Goal: Task Accomplishment & Management: Complete application form

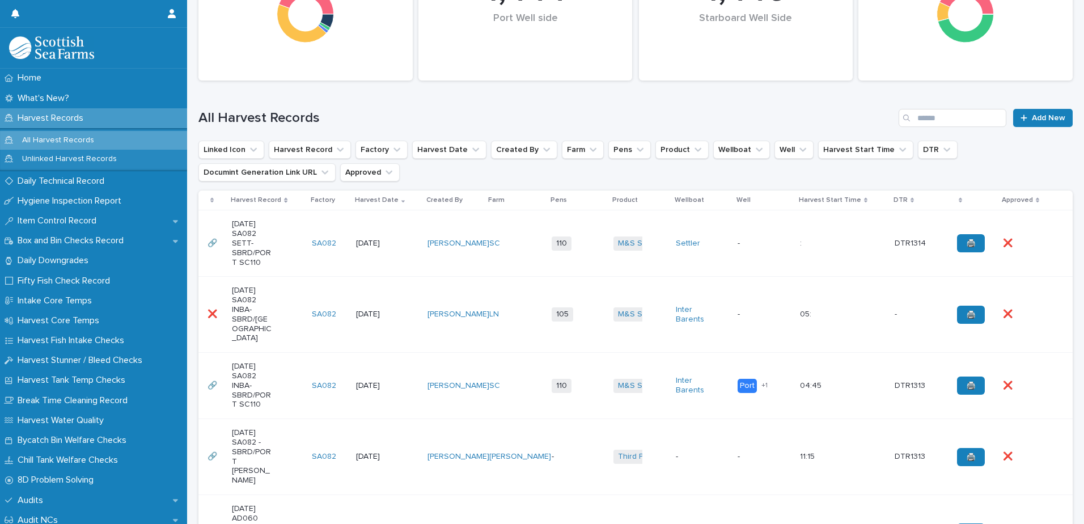
scroll to position [227, 0]
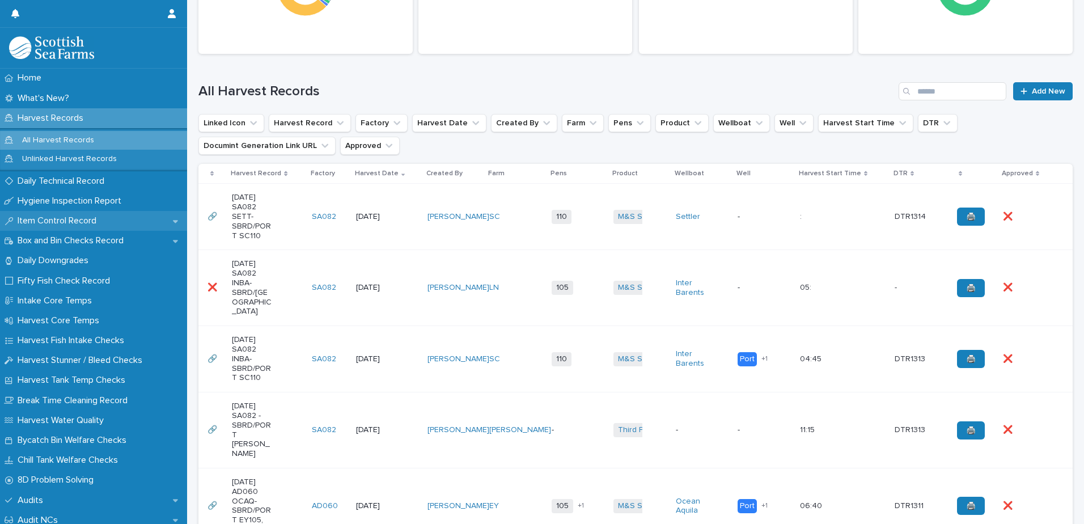
click at [61, 222] on p "Item Control Record" at bounding box center [59, 221] width 92 height 11
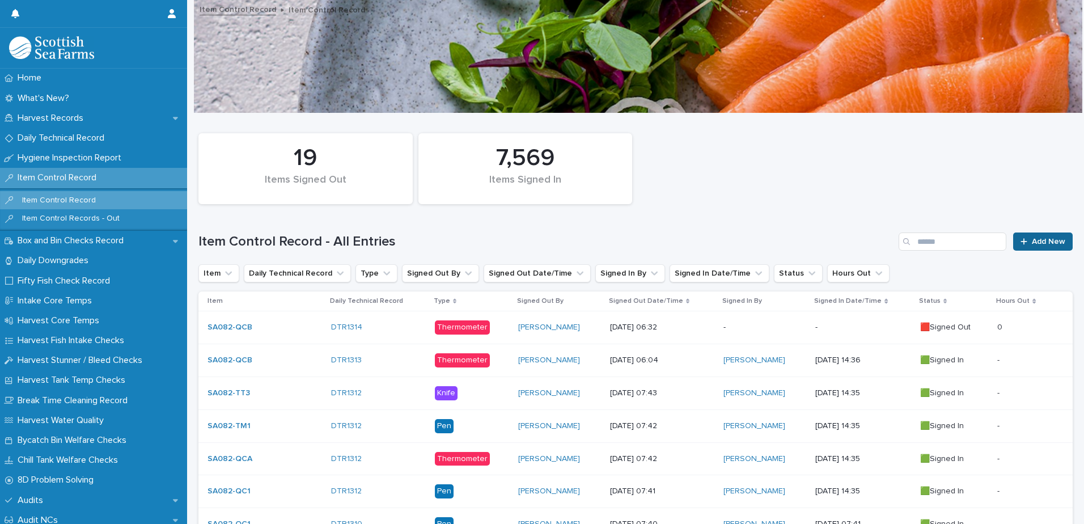
click at [1032, 243] on span "Add New" at bounding box center [1048, 242] width 33 height 8
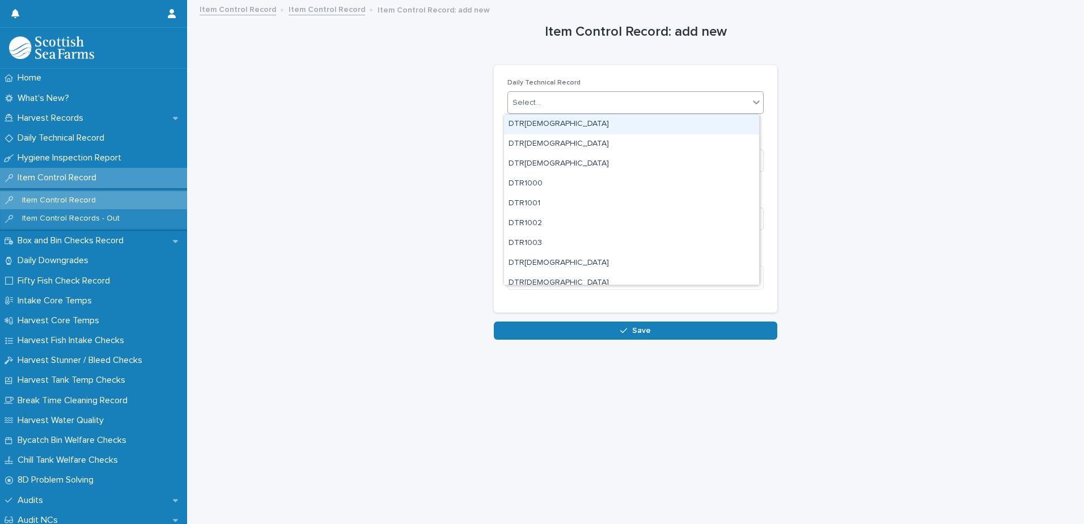
click at [614, 100] on div "Select..." at bounding box center [628, 103] width 241 height 19
type input "****"
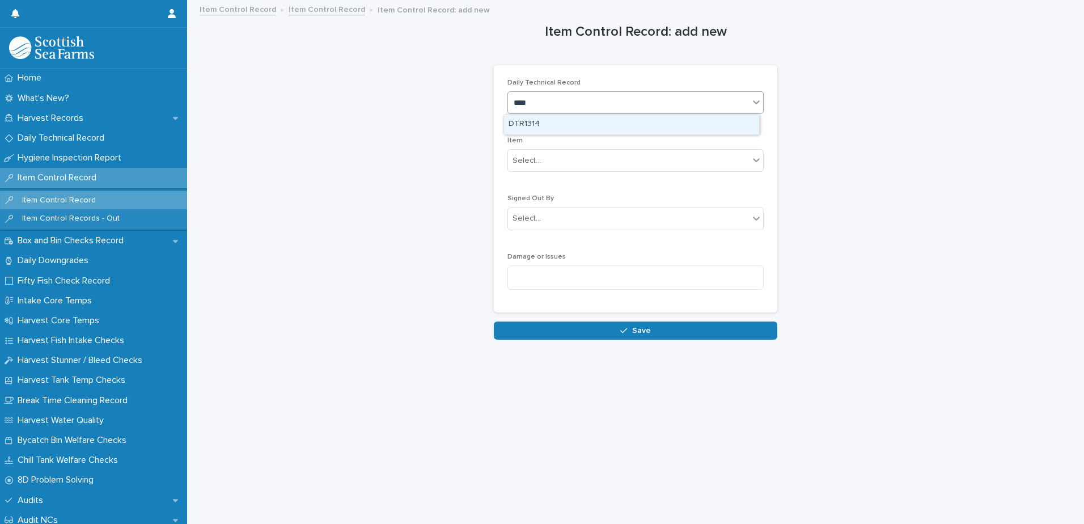
click at [564, 128] on div "DTR1314" at bounding box center [631, 125] width 255 height 20
click at [569, 163] on div "Select..." at bounding box center [628, 160] width 241 height 19
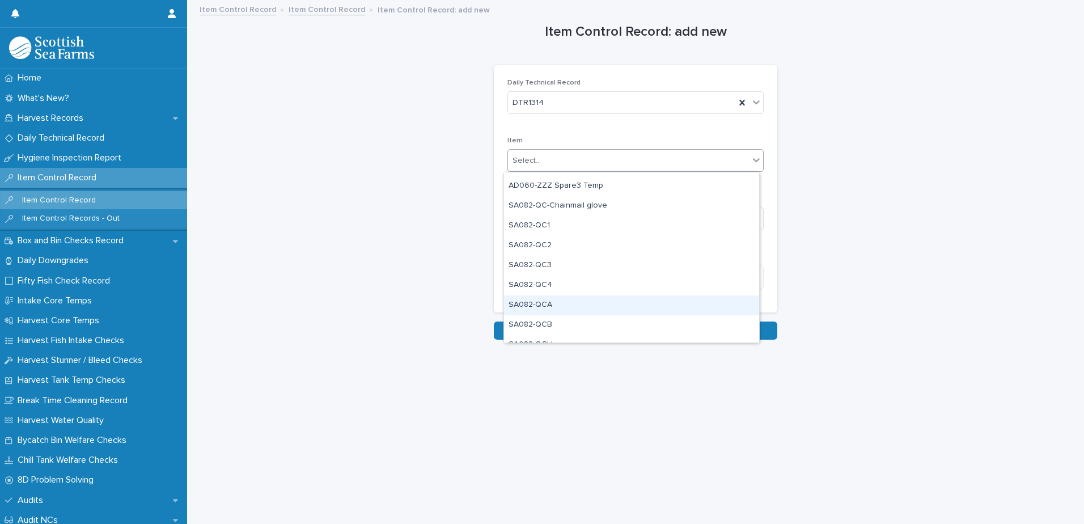
scroll to position [907, 0]
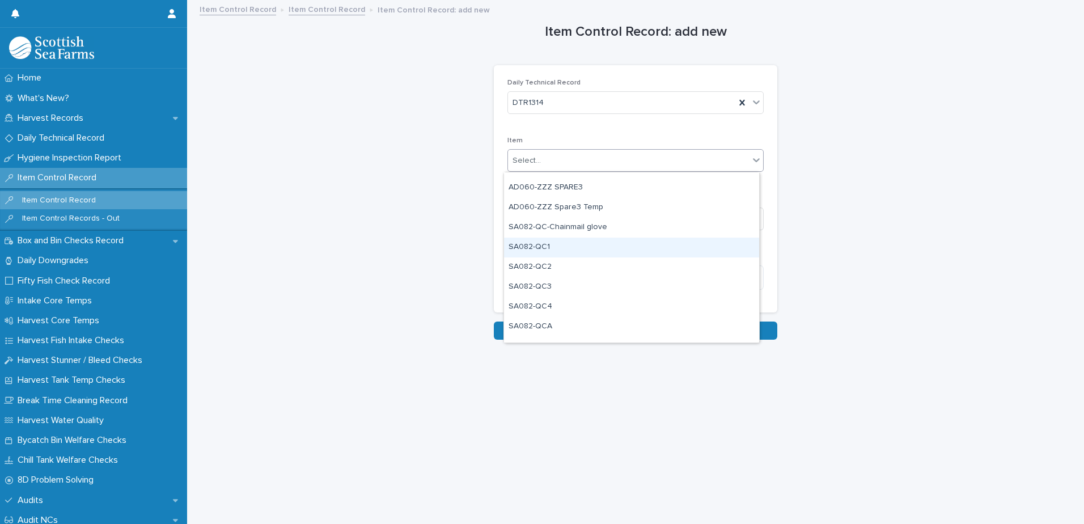
click at [588, 245] on div "SA082-QC1" at bounding box center [631, 248] width 255 height 20
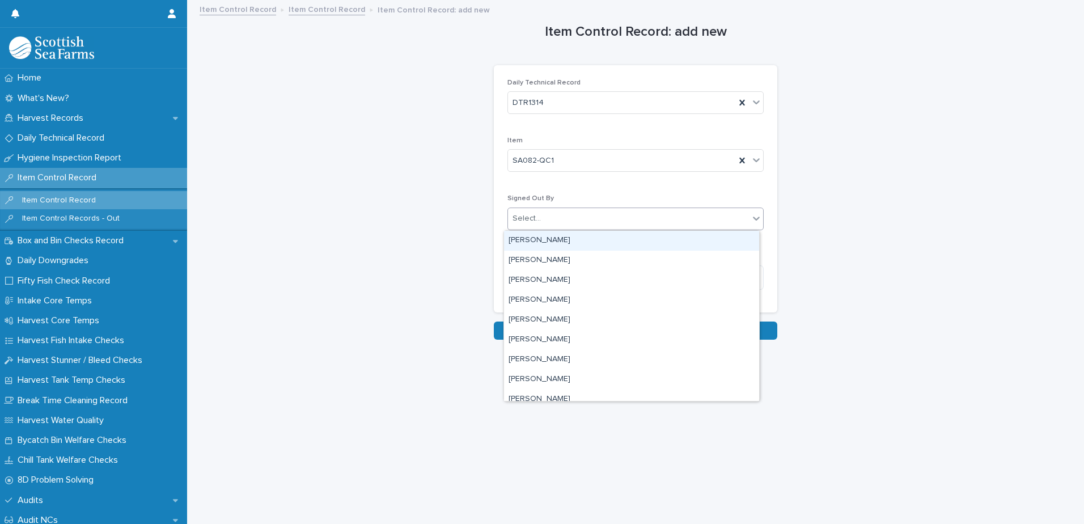
click at [598, 216] on div "Select..." at bounding box center [628, 218] width 241 height 19
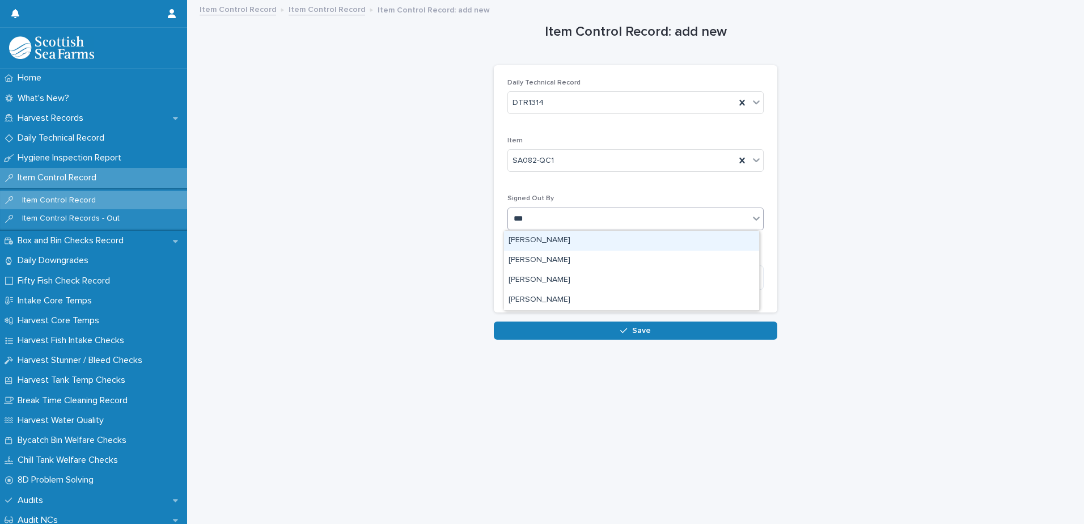
type input "****"
click at [556, 240] on div "[PERSON_NAME]" at bounding box center [631, 241] width 255 height 20
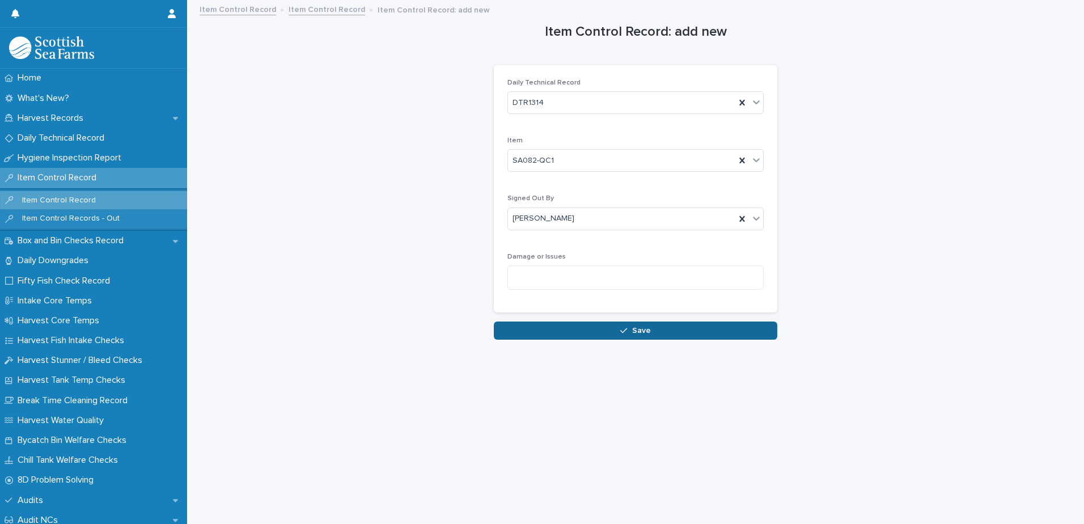
click at [624, 331] on div "button" at bounding box center [625, 331] width 11 height 8
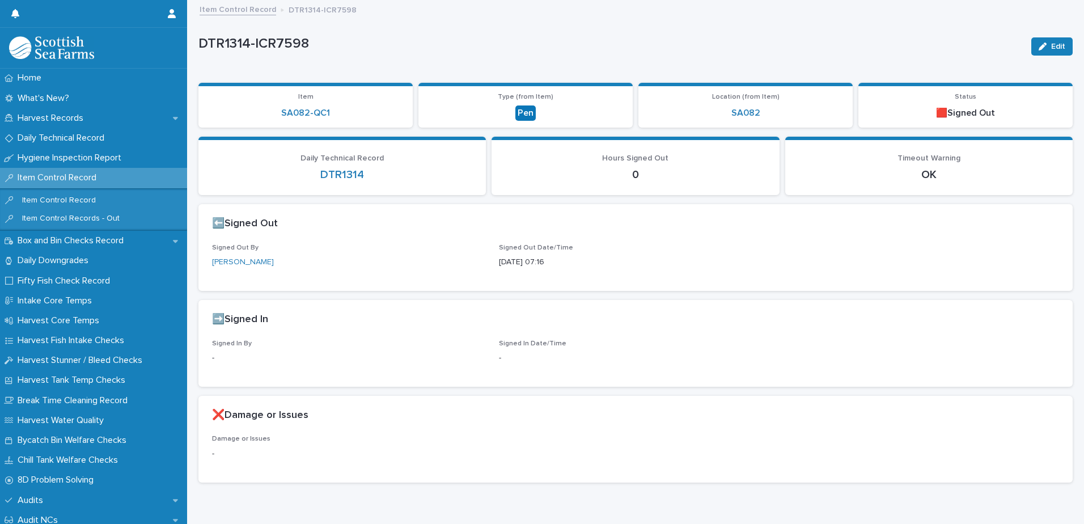
click at [244, 12] on link "Item Control Record" at bounding box center [238, 8] width 77 height 13
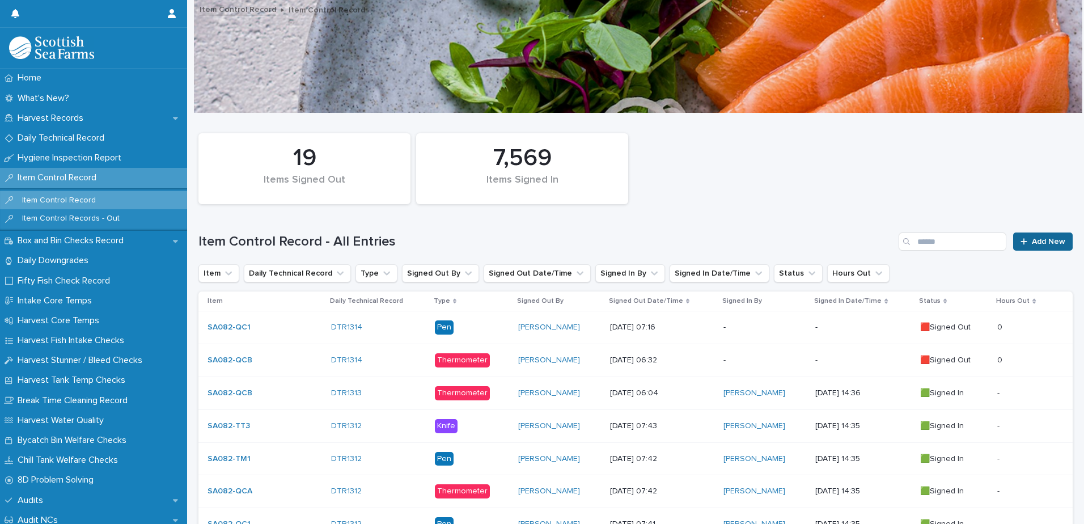
click at [1031, 246] on link "Add New" at bounding box center [1043, 242] width 60 height 18
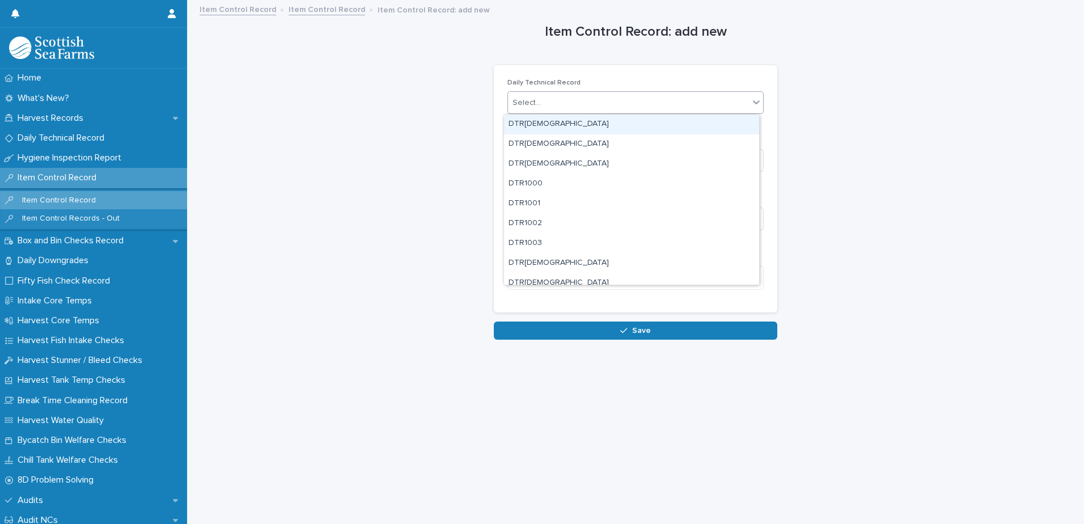
click at [598, 101] on div "Select..." at bounding box center [628, 103] width 241 height 19
type input "****"
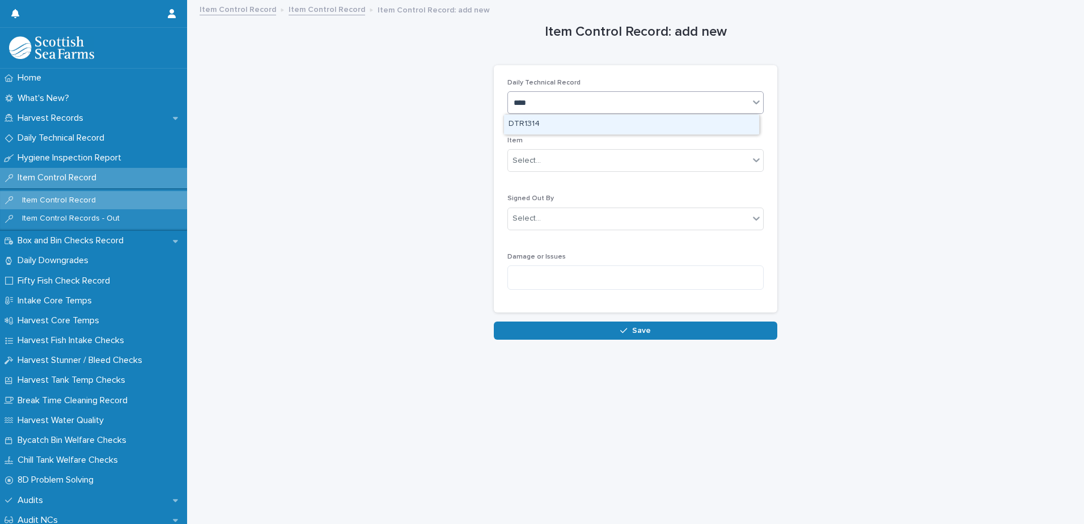
click at [551, 128] on div "DTR1314" at bounding box center [631, 125] width 255 height 20
click at [582, 158] on div "Select..." at bounding box center [628, 160] width 241 height 19
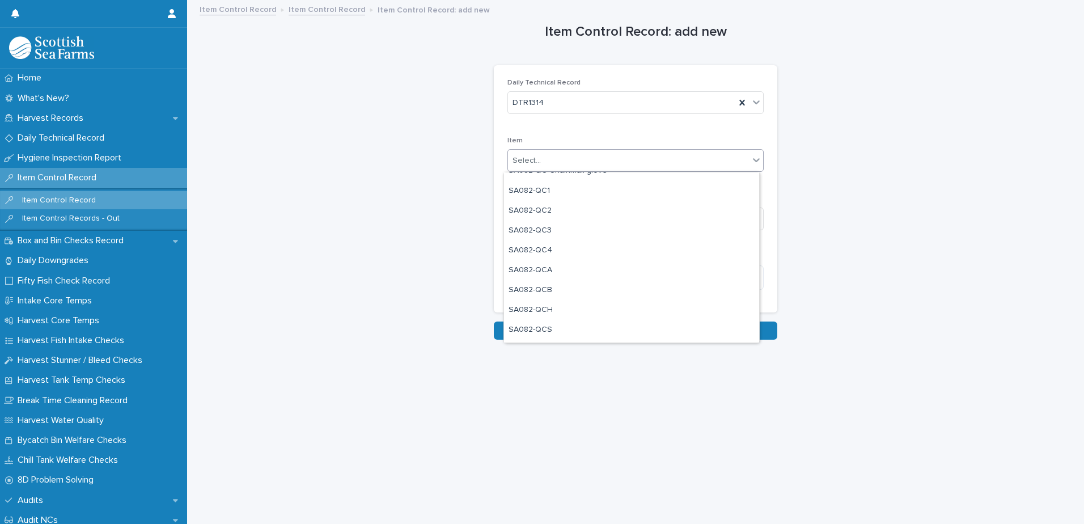
scroll to position [964, 0]
click at [577, 273] on div "SA082-QCA" at bounding box center [631, 270] width 255 height 20
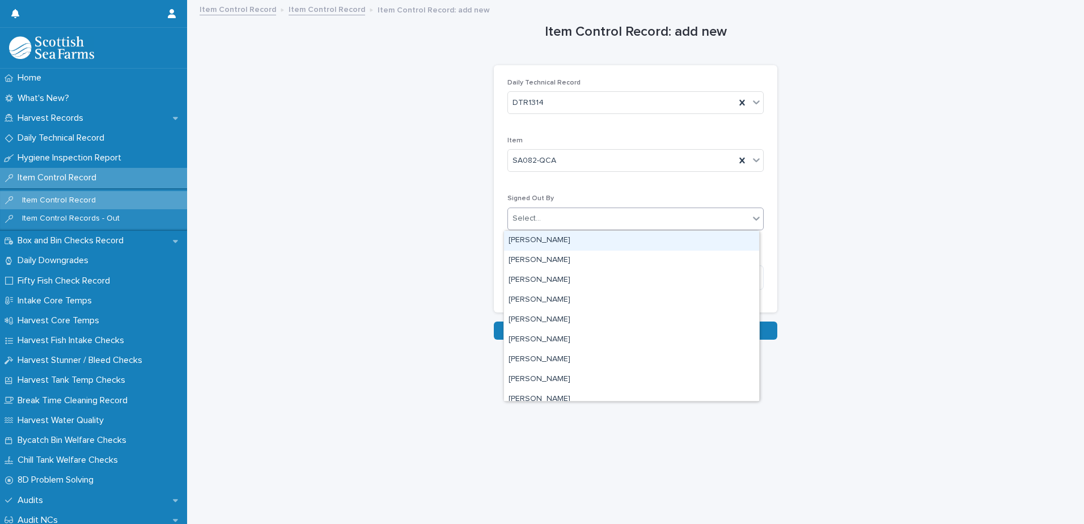
click at [616, 223] on div "Select..." at bounding box center [628, 218] width 241 height 19
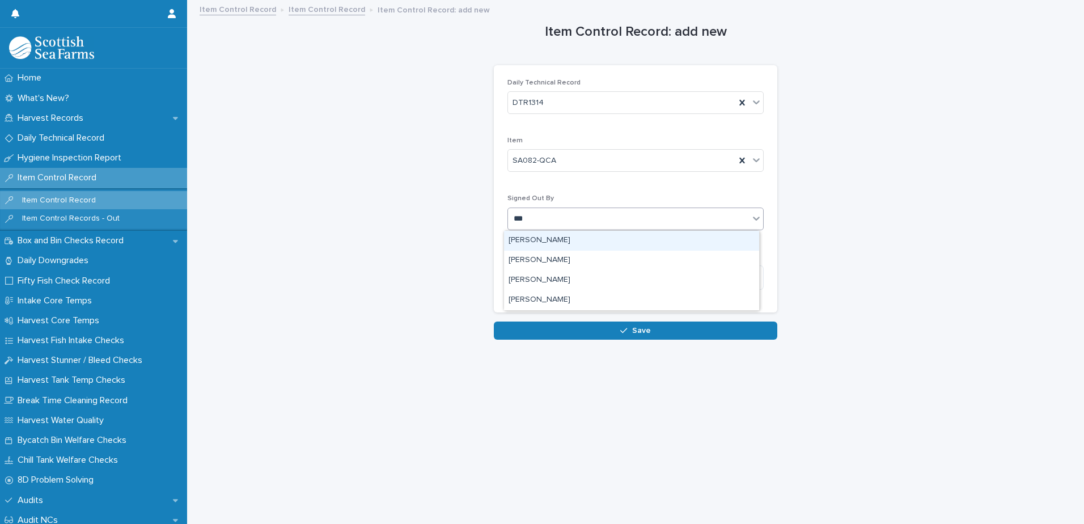
type input "****"
click at [569, 239] on div "[PERSON_NAME]" at bounding box center [631, 241] width 255 height 20
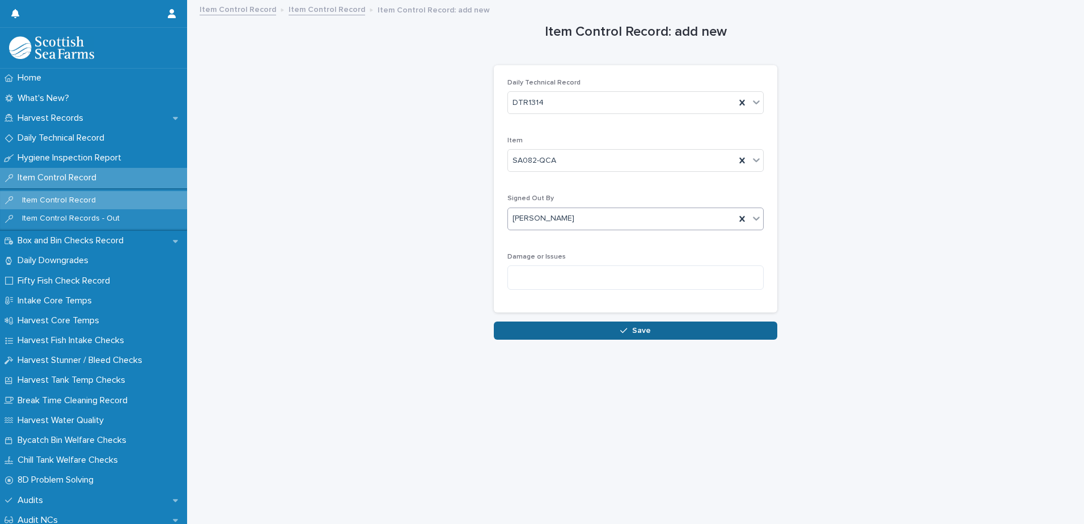
click at [627, 335] on button "Save" at bounding box center [636, 331] width 284 height 18
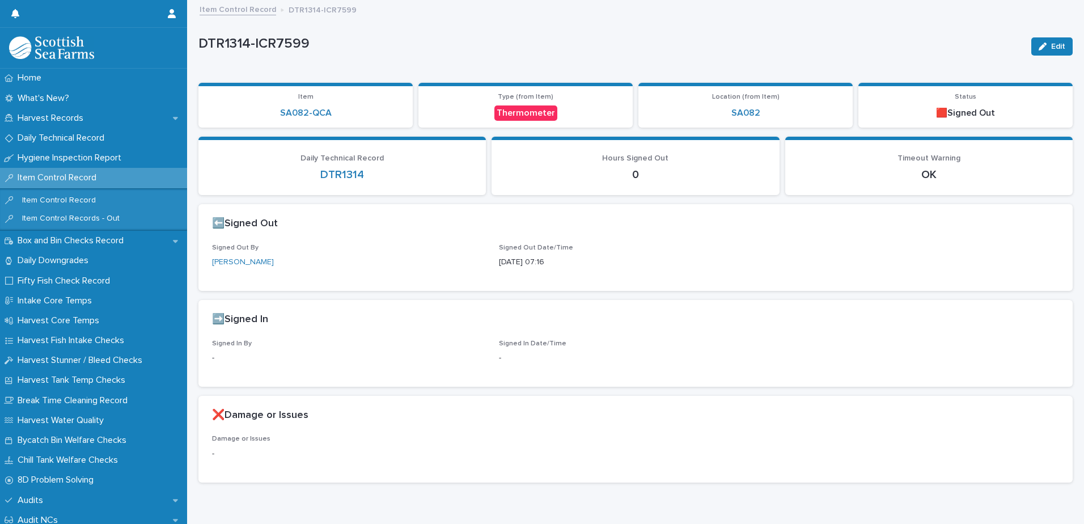
click at [236, 13] on link "Item Control Record" at bounding box center [238, 8] width 77 height 13
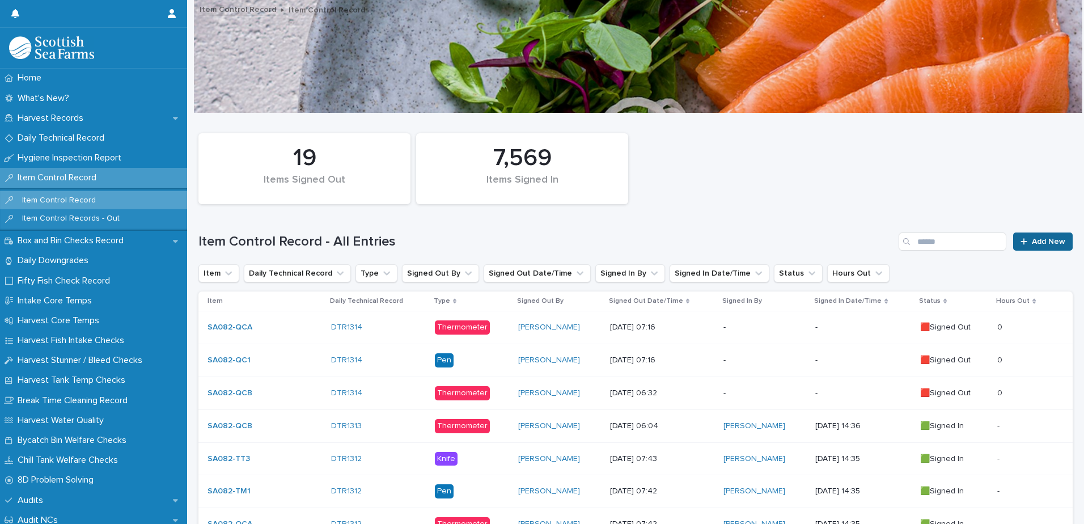
click at [1032, 239] on span "Add New" at bounding box center [1048, 242] width 33 height 8
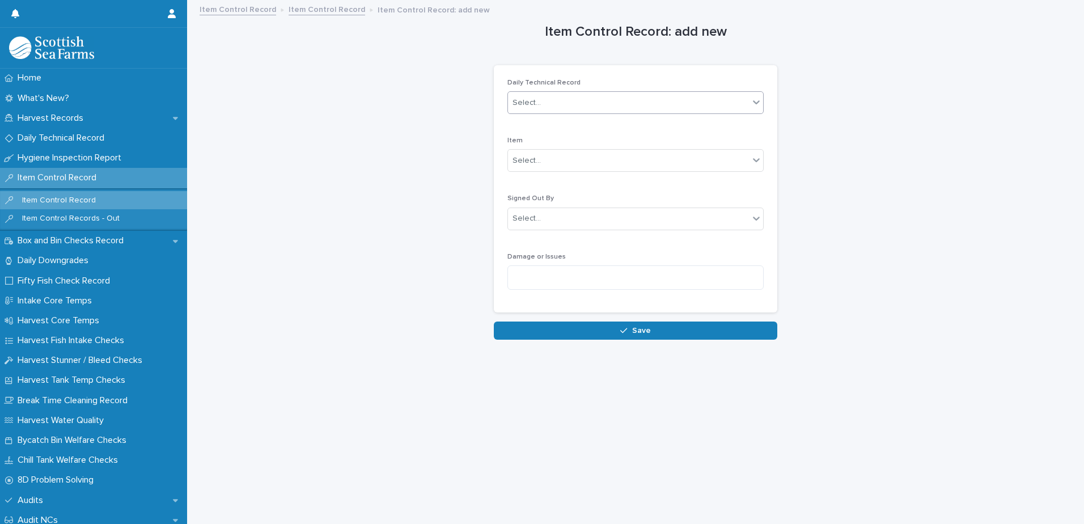
click at [548, 104] on div "Select..." at bounding box center [628, 103] width 241 height 19
type input "****"
click at [546, 123] on div "DTR1314" at bounding box center [631, 125] width 255 height 20
click at [549, 164] on div "Select..." at bounding box center [628, 160] width 241 height 19
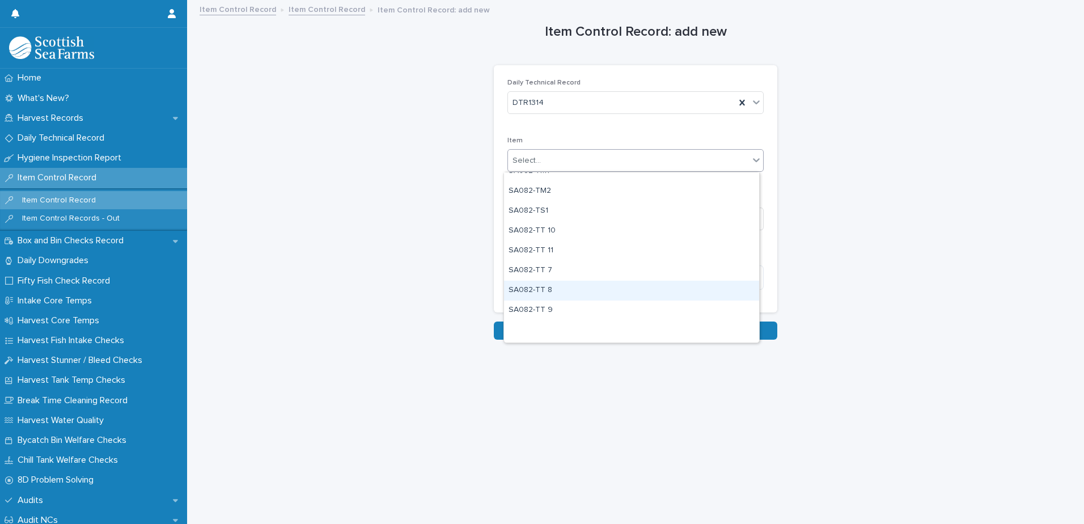
scroll to position [1089, 0]
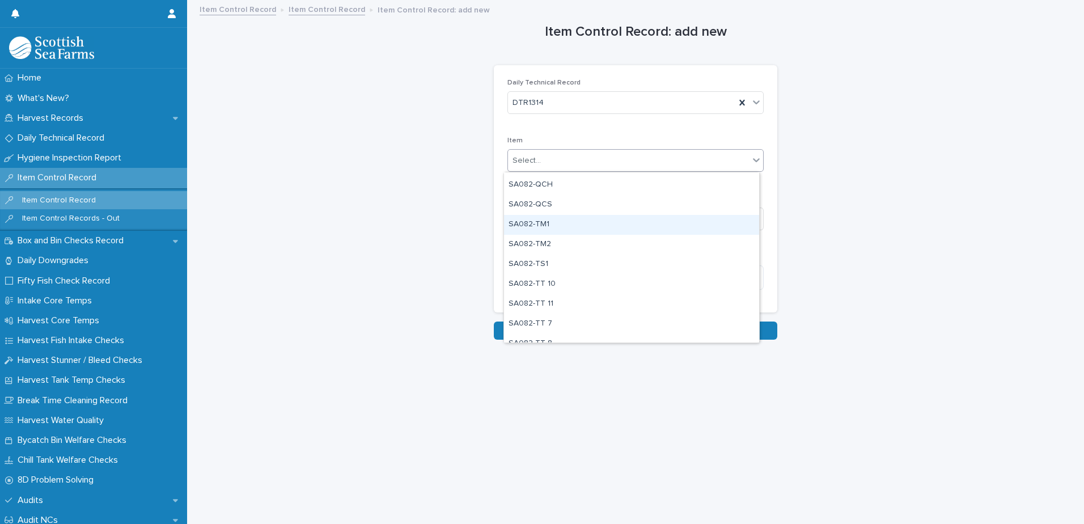
click at [586, 227] on div "SA082-TM1" at bounding box center [631, 225] width 255 height 20
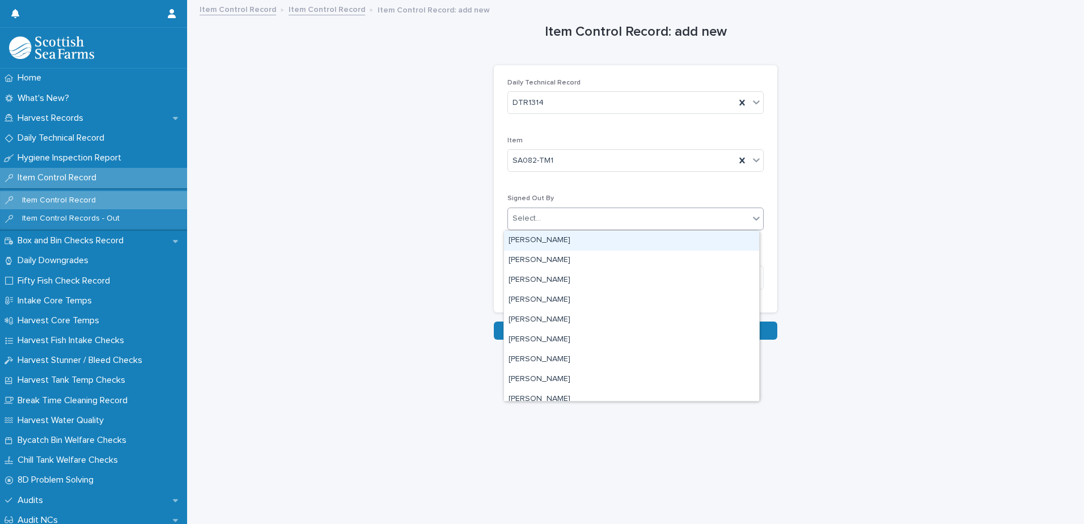
click at [586, 221] on div "Select..." at bounding box center [628, 218] width 241 height 19
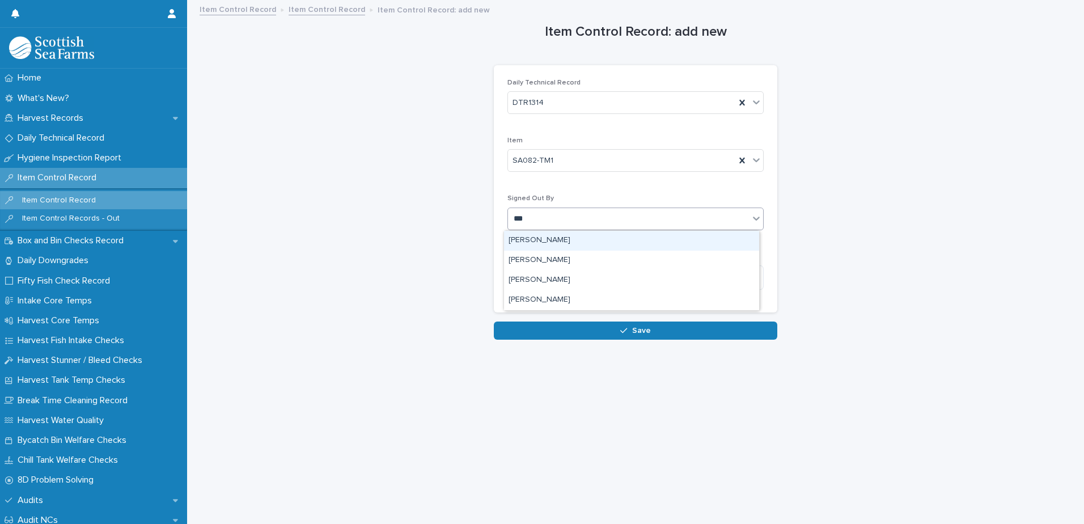
type input "****"
click at [556, 245] on div "[PERSON_NAME]" at bounding box center [631, 241] width 255 height 20
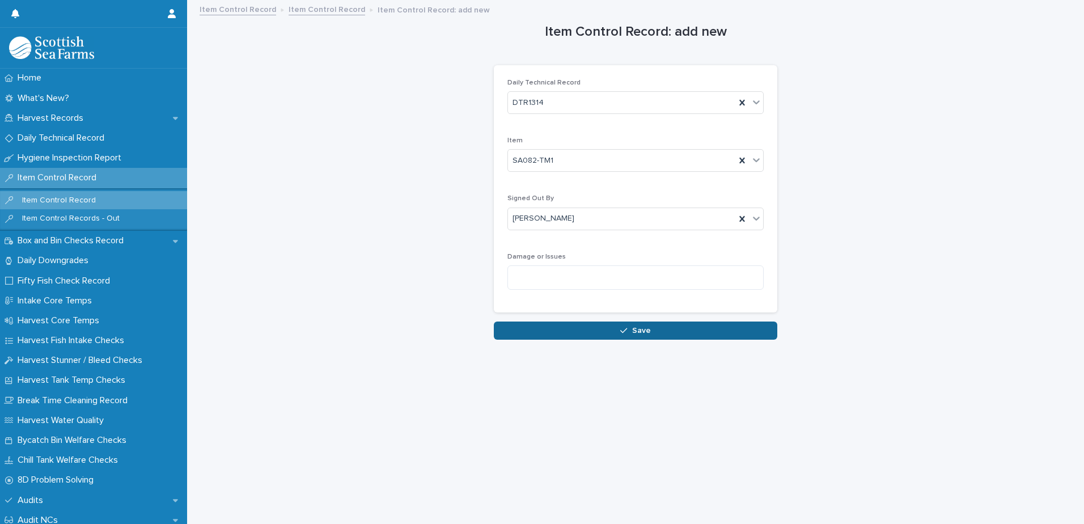
click at [632, 331] on span "Save" at bounding box center [641, 331] width 19 height 8
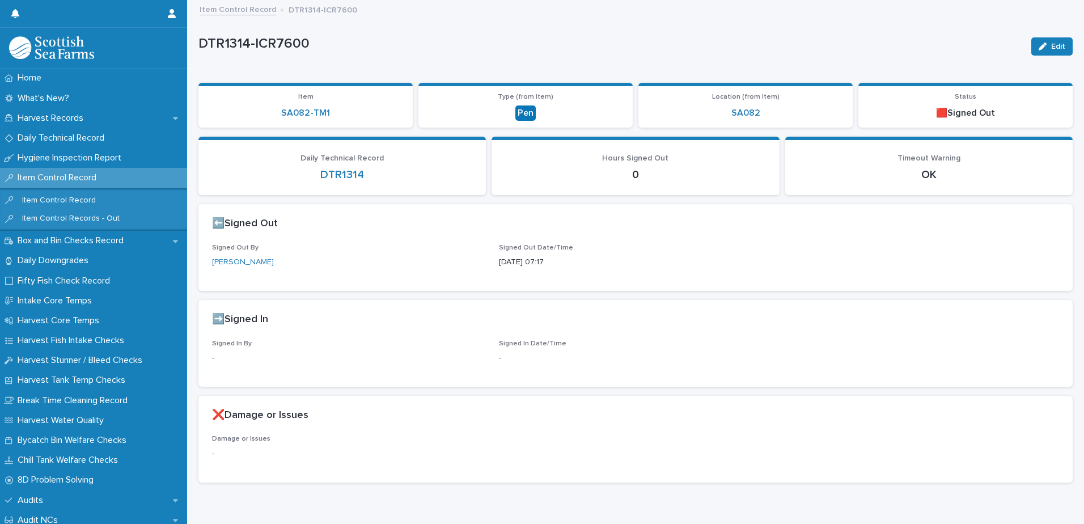
click at [241, 10] on link "Item Control Record" at bounding box center [238, 8] width 77 height 13
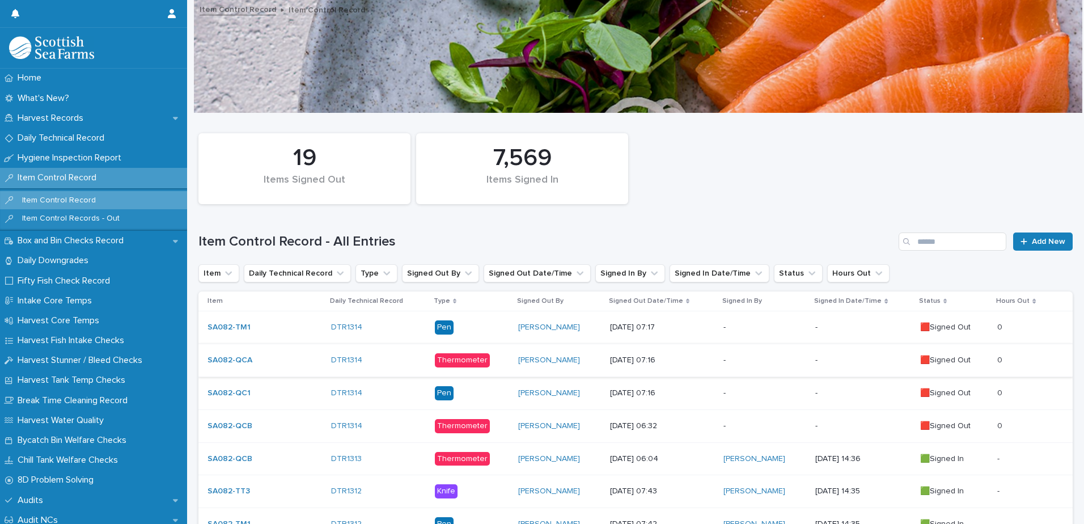
scroll to position [57, 0]
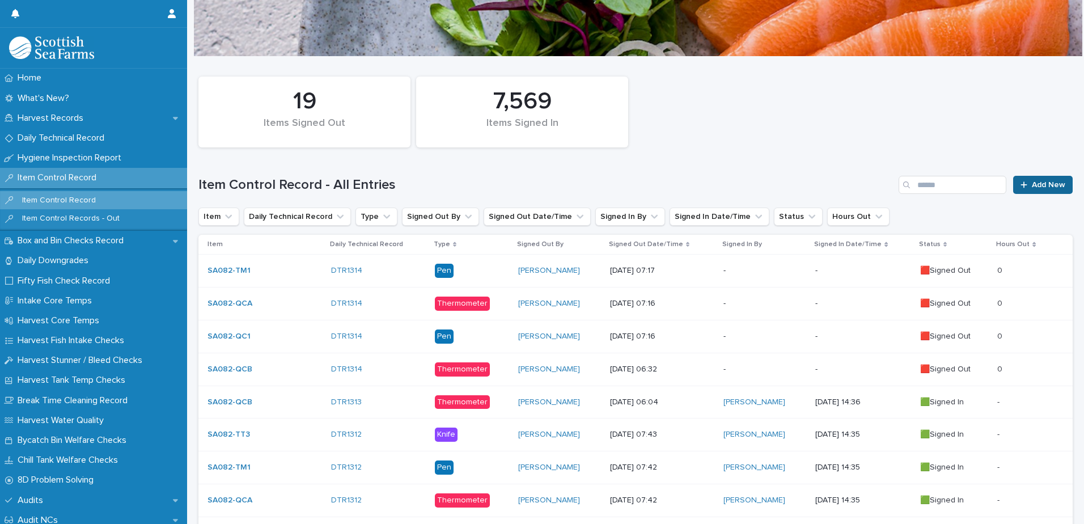
click at [1032, 186] on span "Add New" at bounding box center [1048, 185] width 33 height 8
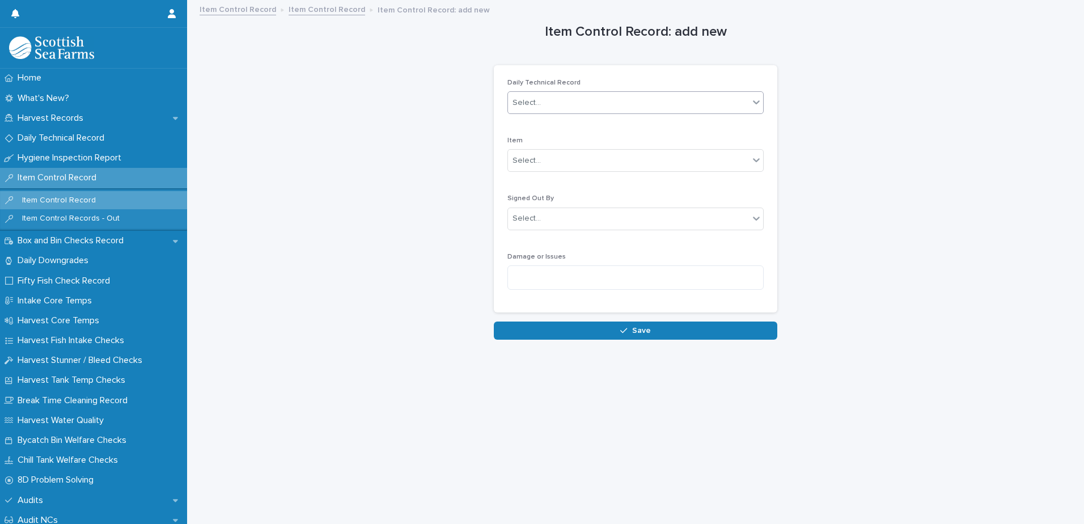
click at [573, 105] on div "Select..." at bounding box center [628, 103] width 241 height 19
type input "****"
click at [551, 122] on div "DTR1314" at bounding box center [631, 125] width 255 height 20
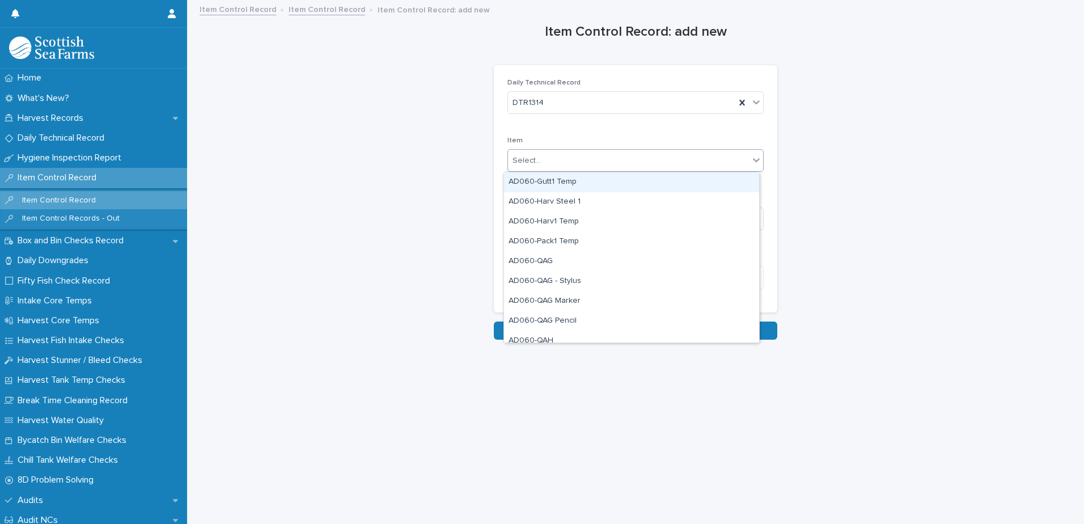
click at [581, 159] on div "Select..." at bounding box center [628, 160] width 241 height 19
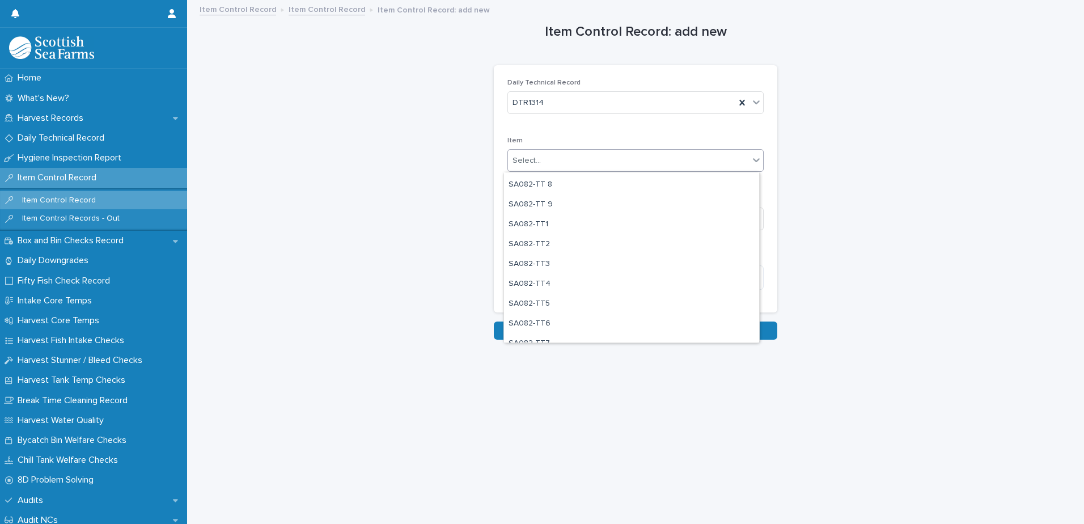
scroll to position [1259, 0]
click at [568, 253] on div "SA082-TT3" at bounding box center [631, 253] width 255 height 20
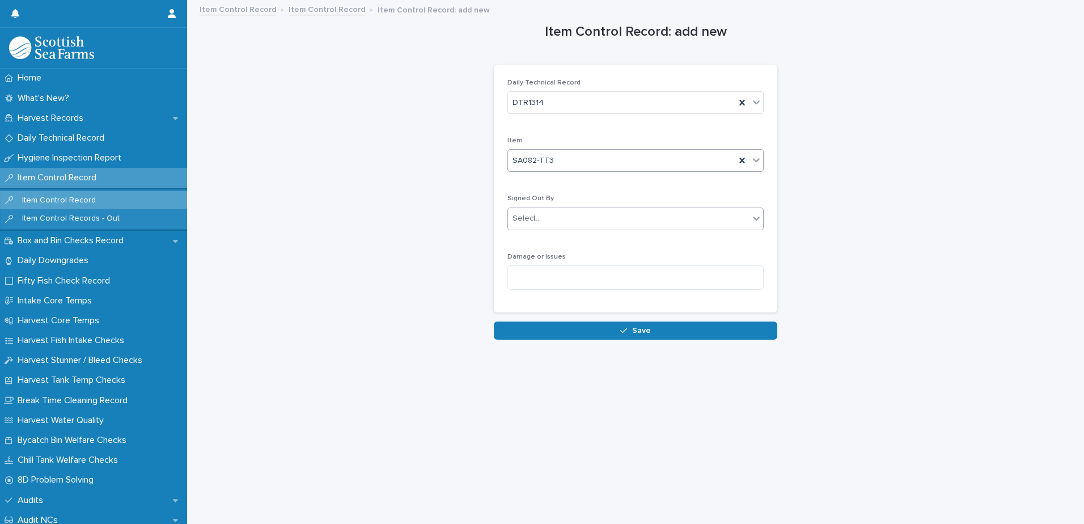
click at [622, 222] on div "Select..." at bounding box center [628, 218] width 241 height 19
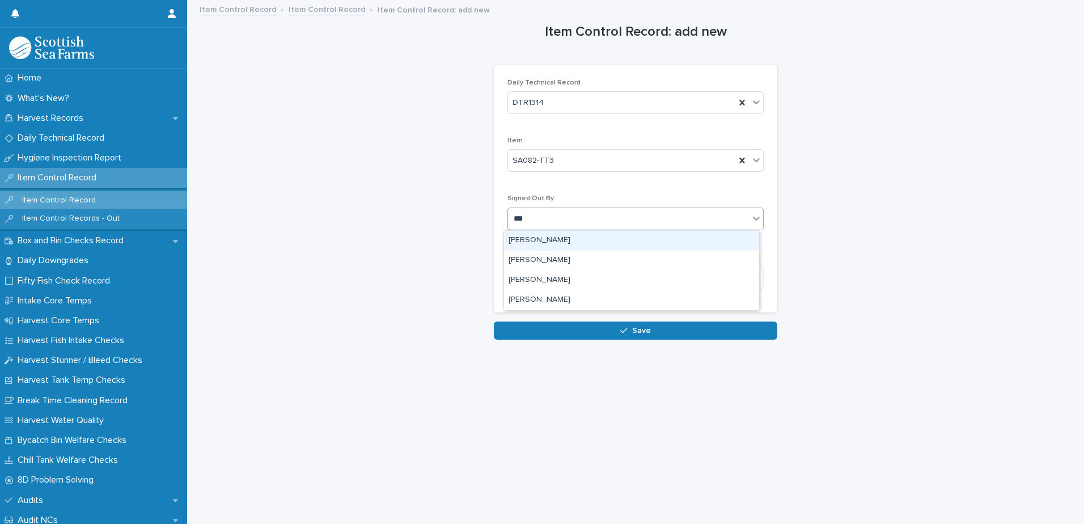
type input "****"
click at [592, 244] on div "[PERSON_NAME]" at bounding box center [631, 241] width 255 height 20
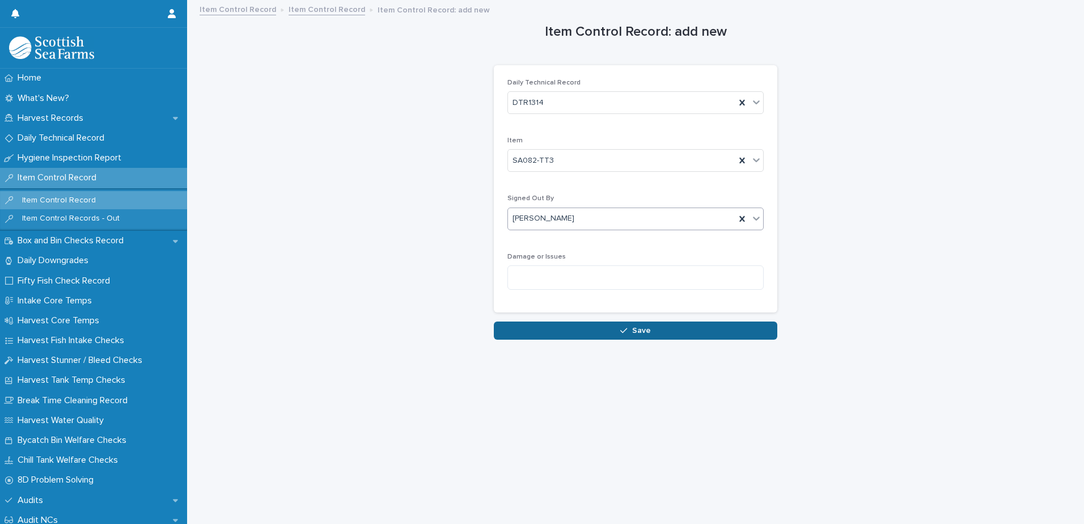
click at [623, 332] on icon "button" at bounding box center [623, 331] width 7 height 8
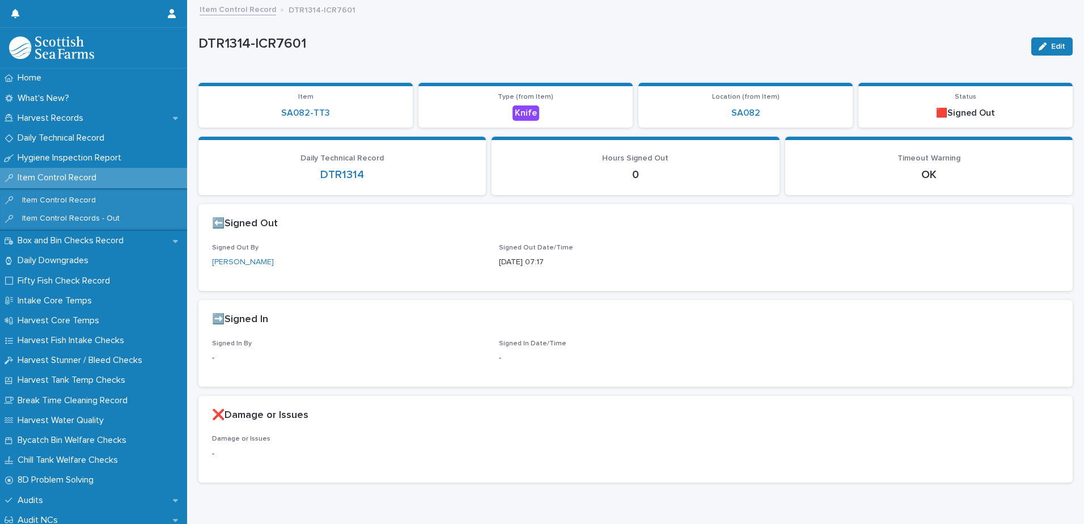
click at [247, 11] on link "Item Control Record" at bounding box center [238, 8] width 77 height 13
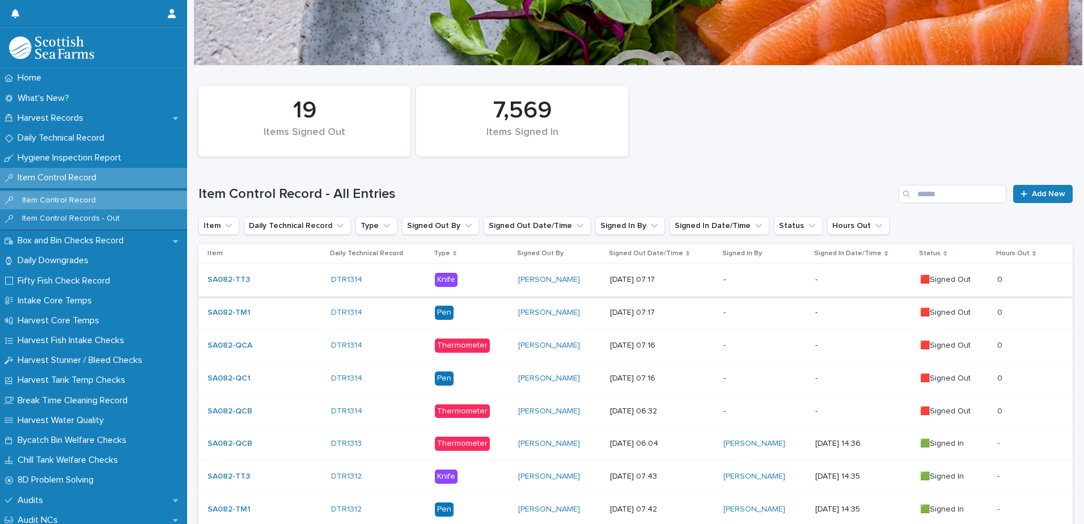
scroll to position [113, 0]
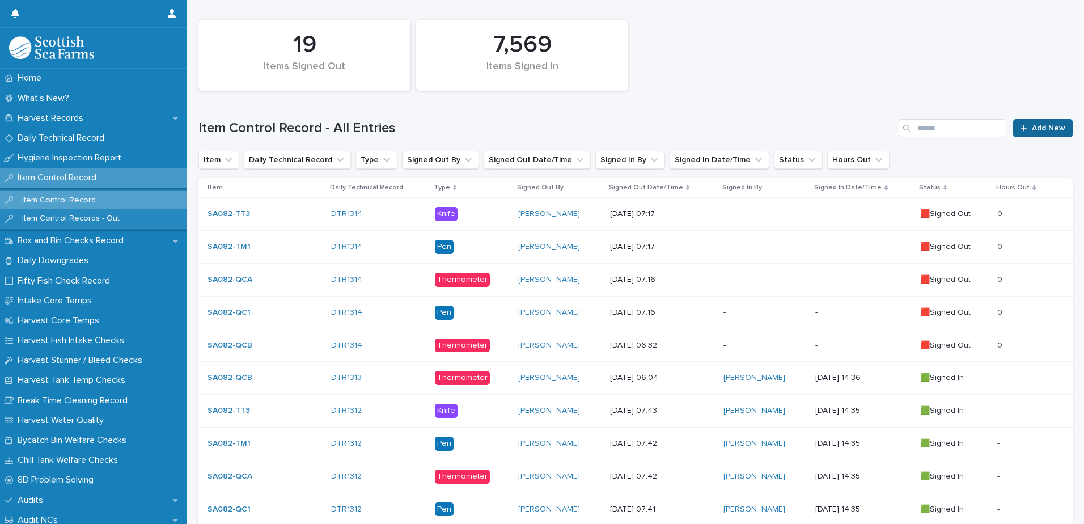
click at [1031, 134] on link "Add New" at bounding box center [1043, 128] width 60 height 18
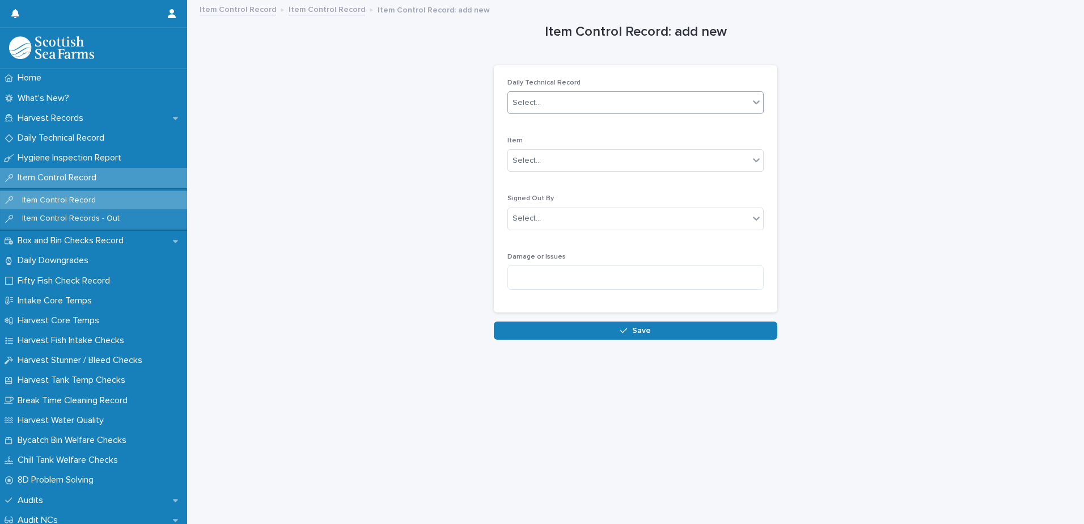
click at [560, 100] on div "Select..." at bounding box center [628, 103] width 241 height 19
type input "****"
click at [552, 124] on div "DTR1314" at bounding box center [631, 125] width 255 height 20
click at [554, 158] on div "Select..." at bounding box center [628, 160] width 241 height 19
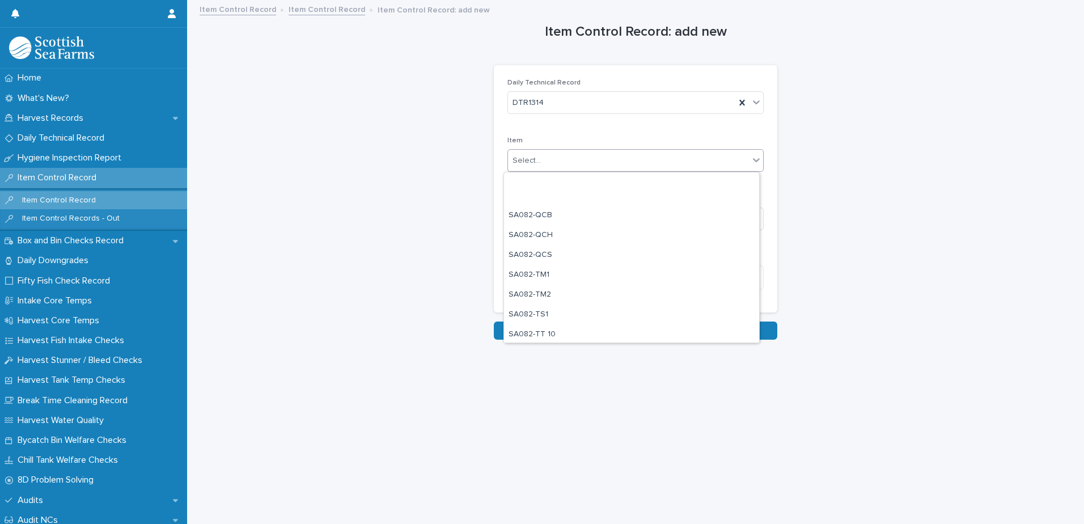
scroll to position [1134, 0]
drag, startPoint x: 593, startPoint y: 267, endPoint x: 572, endPoint y: 280, distance: 24.7
click at [572, 280] on div "SA082-TT 7" at bounding box center [631, 279] width 255 height 20
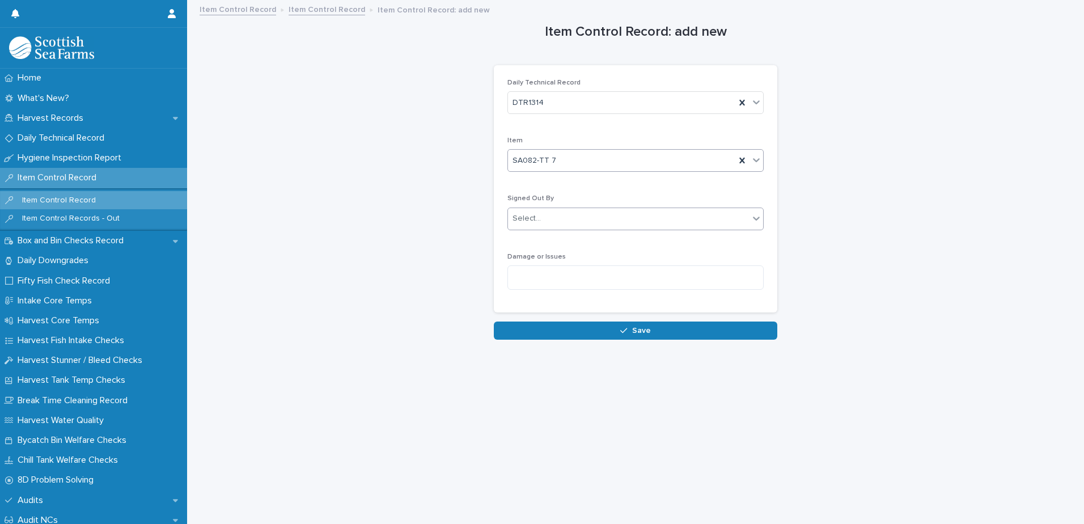
click at [635, 218] on div "Select..." at bounding box center [628, 218] width 241 height 19
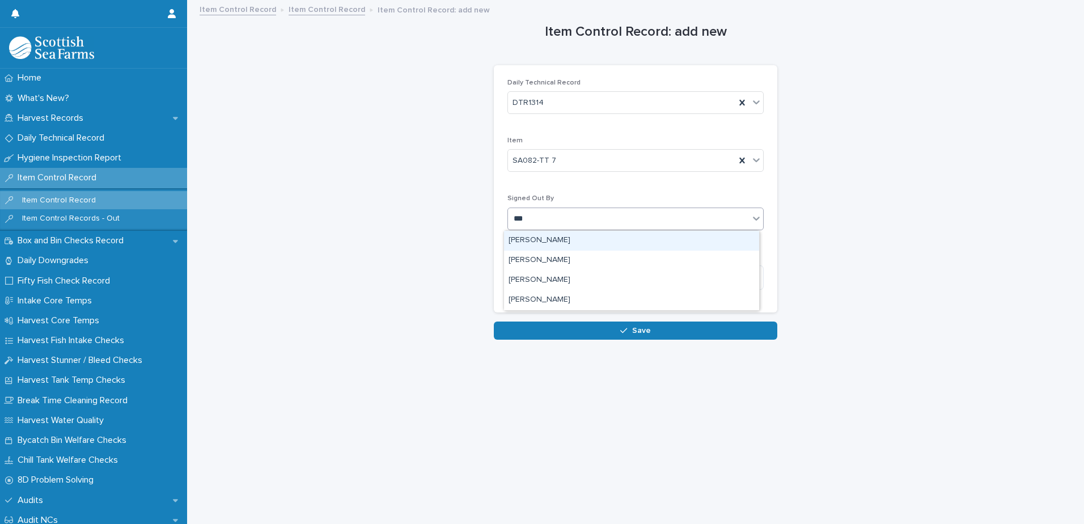
type input "****"
click at [575, 242] on div "[PERSON_NAME]" at bounding box center [631, 241] width 255 height 20
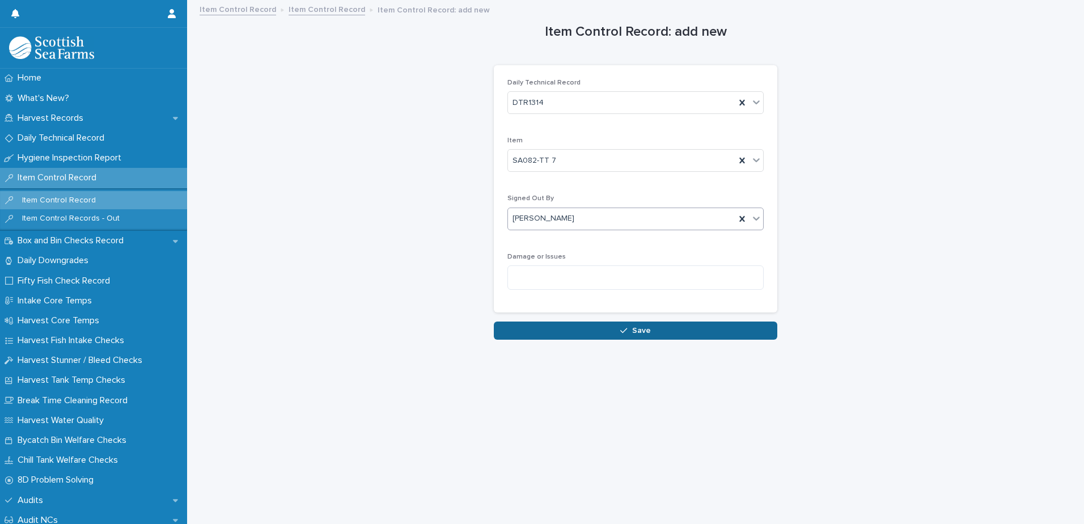
click at [643, 336] on button "Save" at bounding box center [636, 331] width 284 height 18
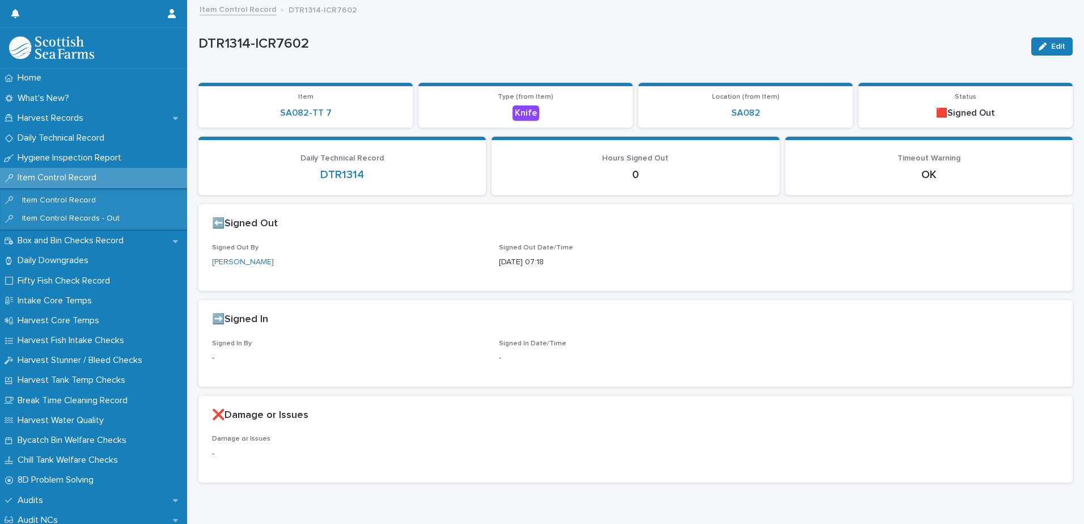
click at [243, 7] on link "Item Control Record" at bounding box center [238, 8] width 77 height 13
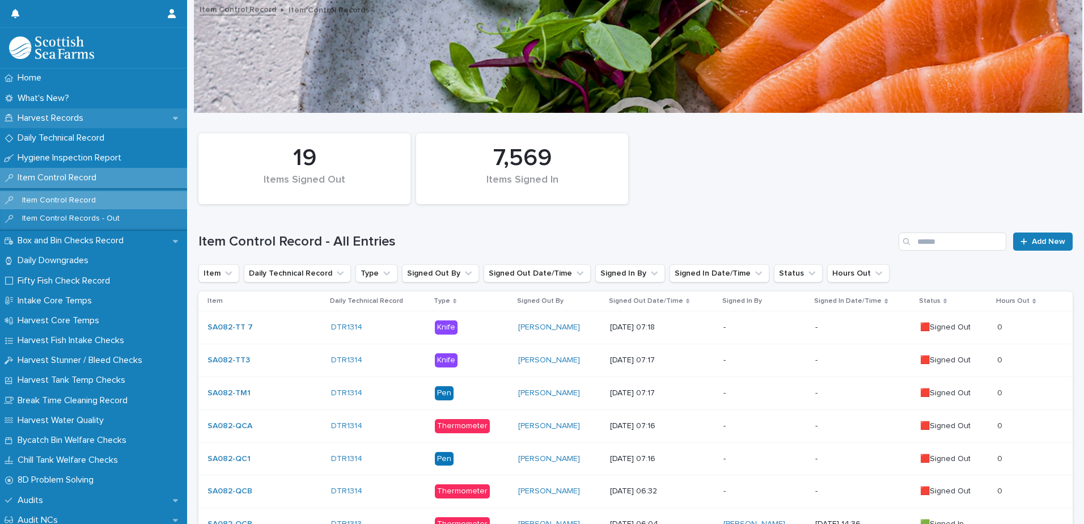
click at [60, 121] on p "Harvest Records" at bounding box center [52, 118] width 79 height 11
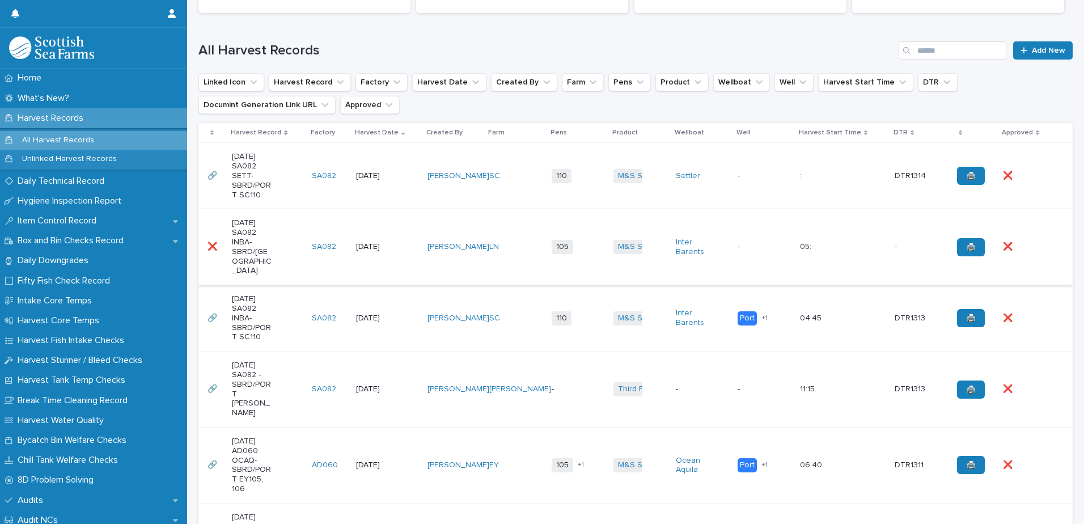
scroll to position [284, 0]
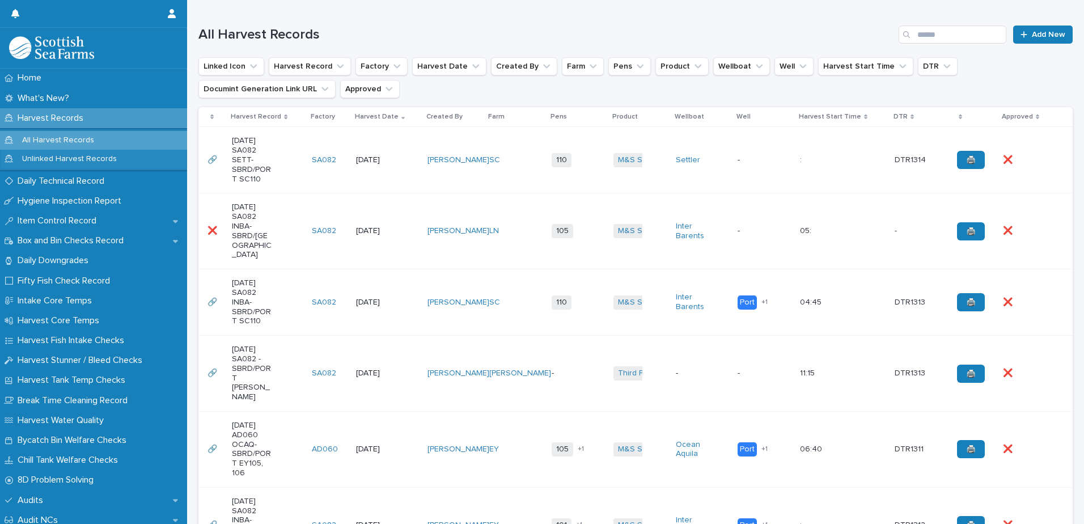
click at [394, 294] on td "[DATE]" at bounding box center [387, 302] width 71 height 66
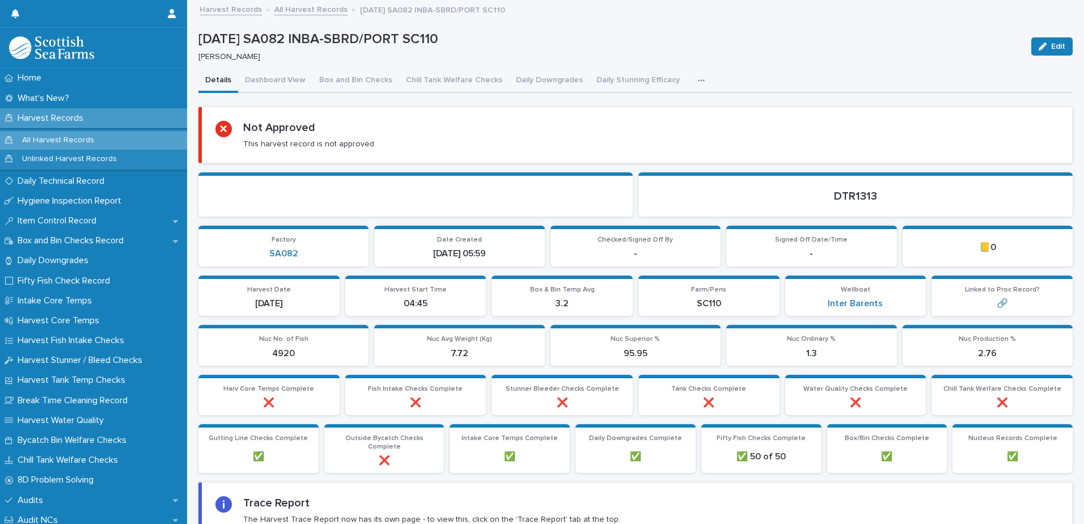
click at [698, 82] on icon "button" at bounding box center [701, 81] width 7 height 8
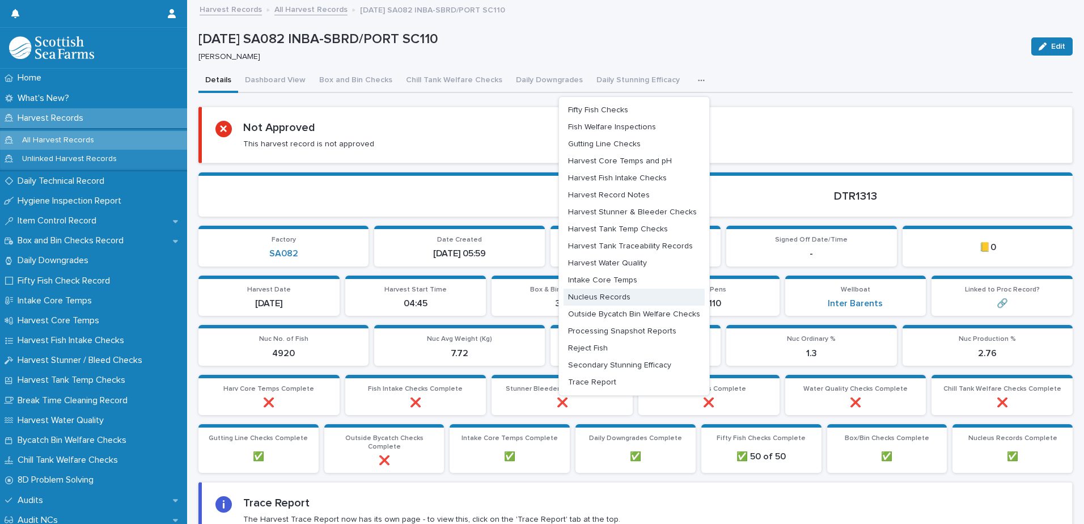
click at [614, 294] on span "Nucleus Records" at bounding box center [599, 297] width 62 height 8
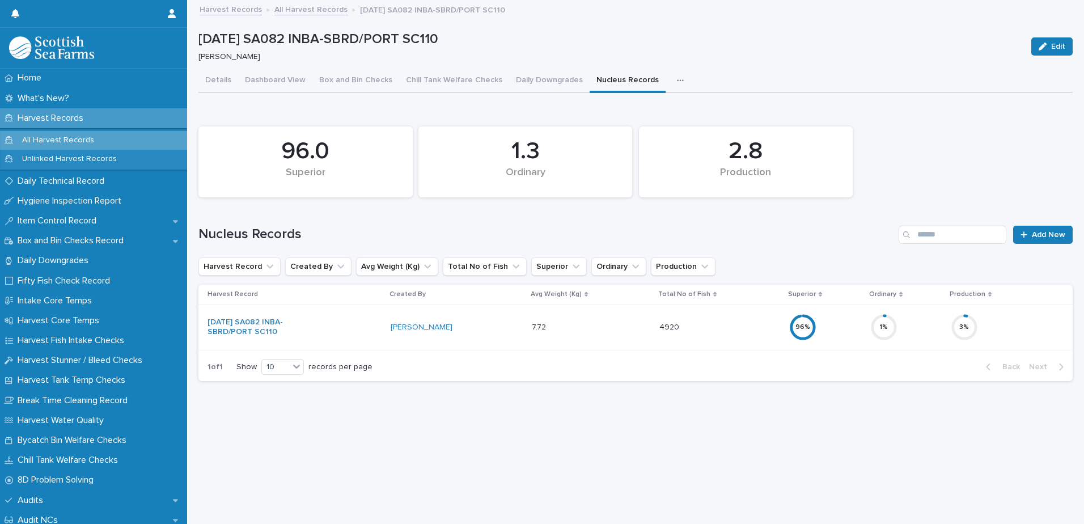
click at [1016, 323] on div "3 %" at bounding box center [1003, 327] width 104 height 36
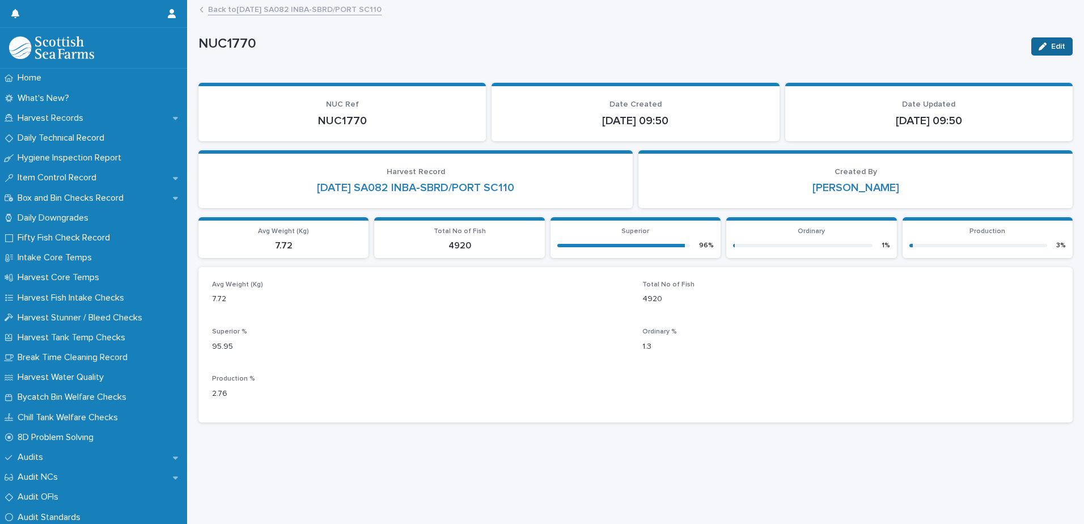
click at [1041, 45] on div "button" at bounding box center [1045, 47] width 12 height 8
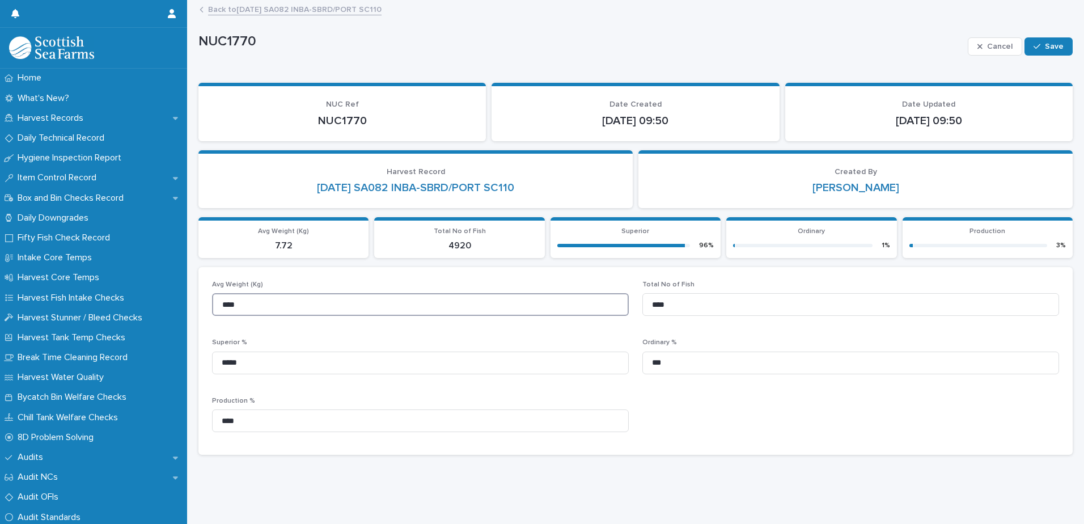
click at [271, 301] on input "****" at bounding box center [420, 304] width 417 height 23
type input "****"
drag, startPoint x: 676, startPoint y: 307, endPoint x: 644, endPoint y: 307, distance: 31.8
click at [644, 307] on input "****" at bounding box center [851, 304] width 417 height 23
type input "*****"
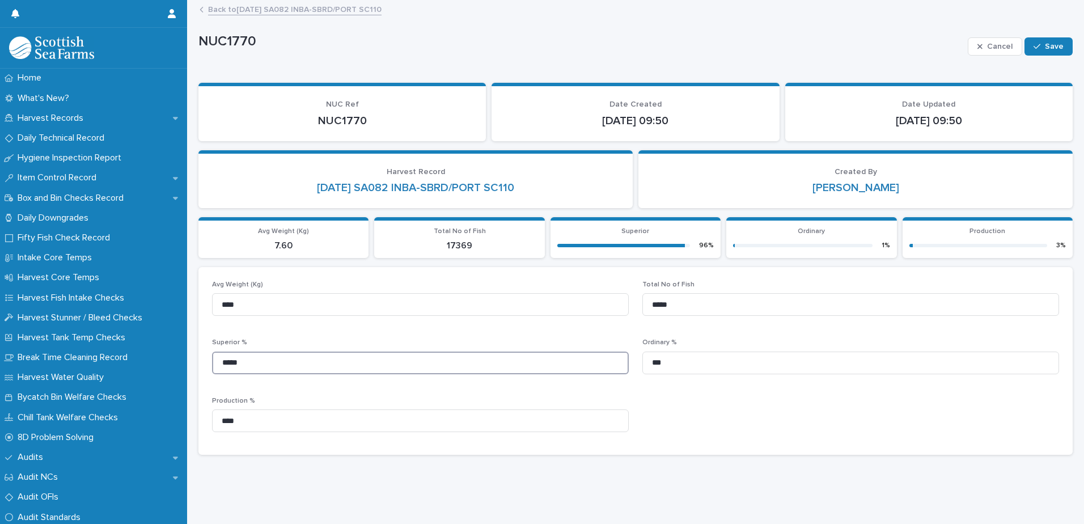
click at [260, 364] on input "*****" at bounding box center [420, 363] width 417 height 23
type input "*****"
click at [698, 364] on input "***" at bounding box center [851, 363] width 417 height 23
type input "*"
type input "****"
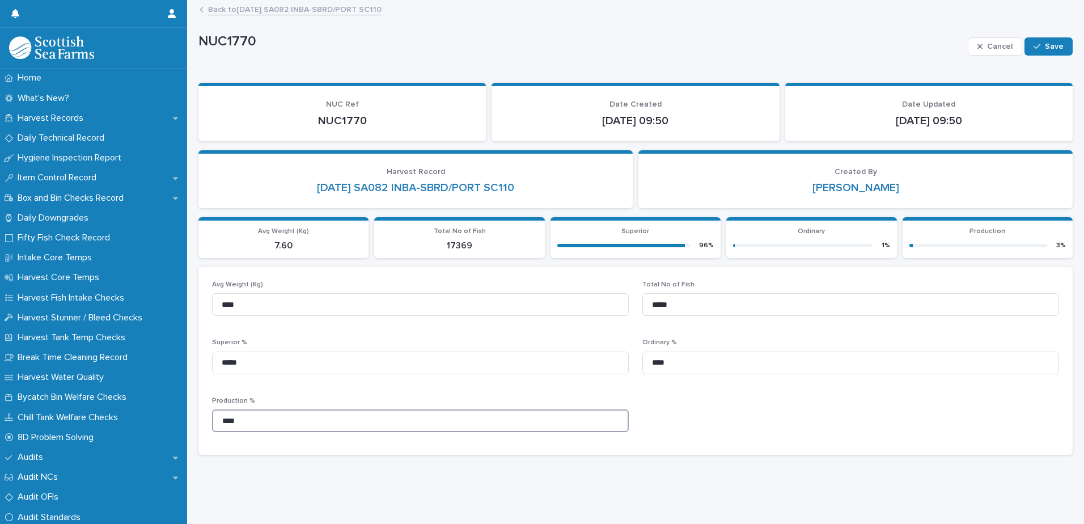
click at [251, 423] on input "****" at bounding box center [420, 420] width 417 height 23
type input "*"
type input "****"
click at [1050, 50] on span "Save" at bounding box center [1054, 47] width 19 height 8
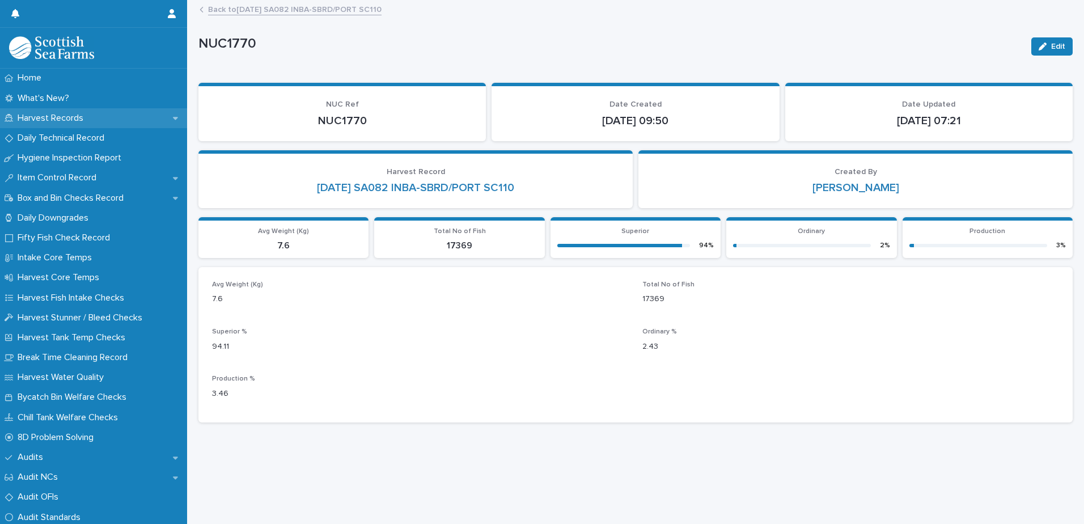
click at [59, 120] on p "Harvest Records" at bounding box center [52, 118] width 79 height 11
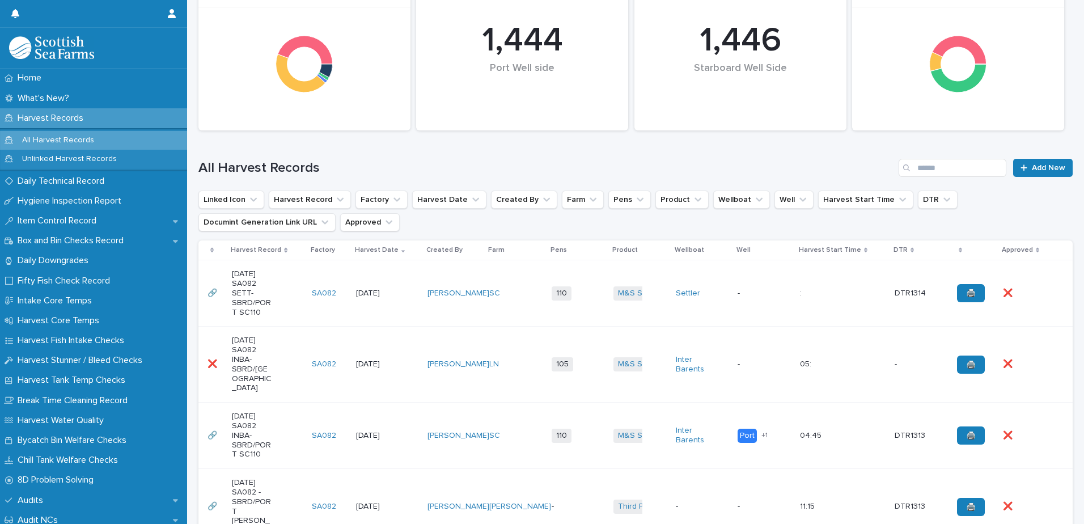
scroll to position [170, 0]
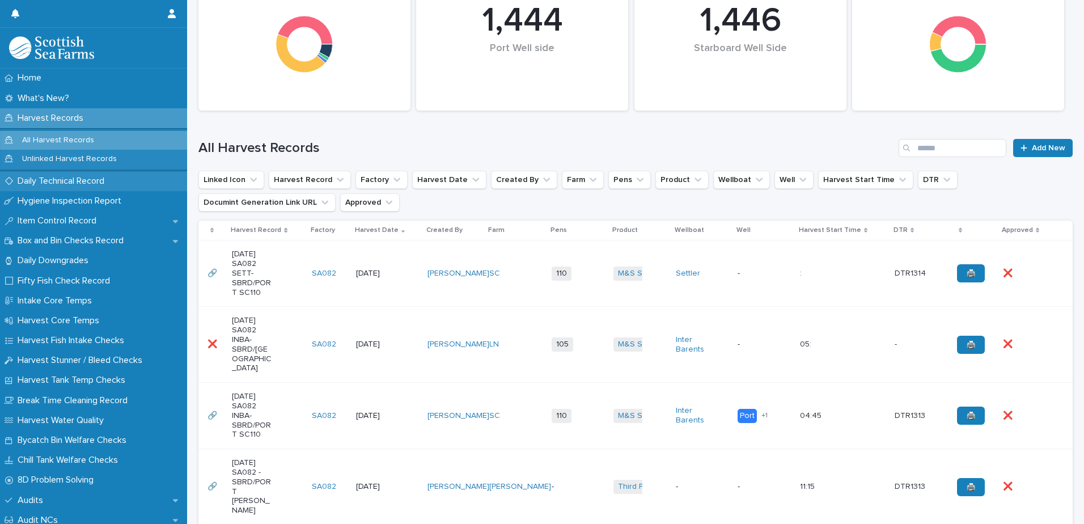
click at [64, 183] on p "Daily Technical Record" at bounding box center [63, 181] width 100 height 11
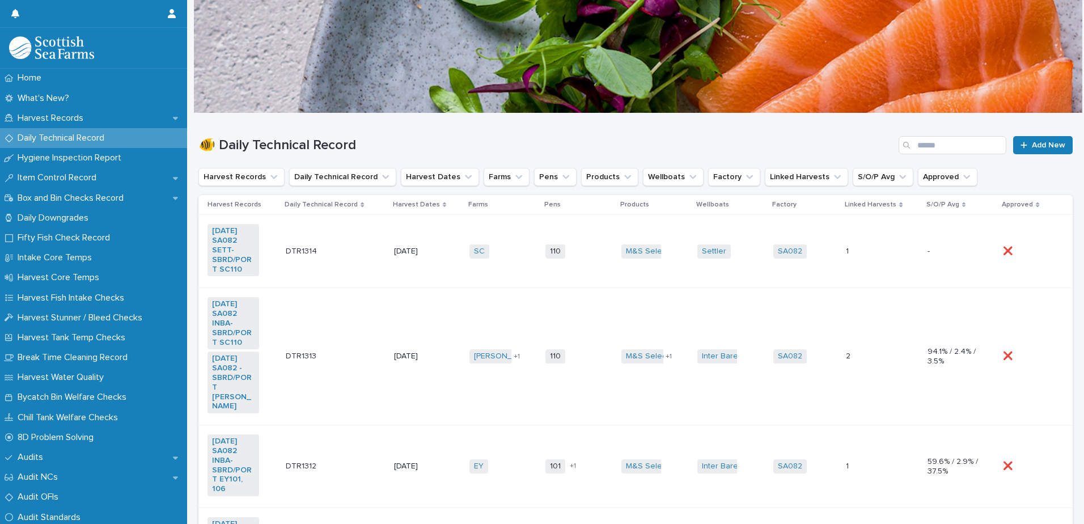
click at [541, 235] on td "110 + 0" at bounding box center [579, 251] width 76 height 73
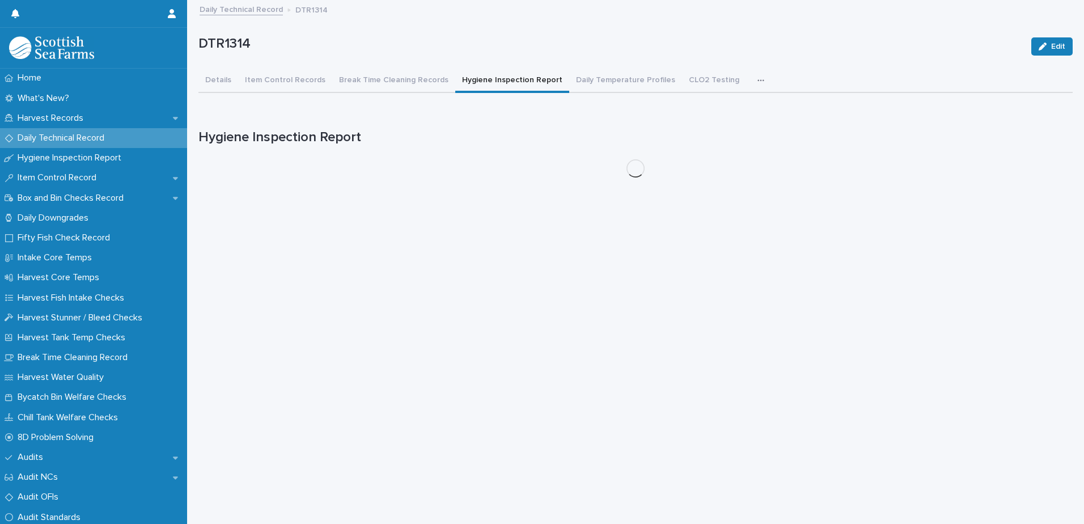
click at [516, 82] on button "Hygiene Inspection Report" at bounding box center [512, 81] width 114 height 24
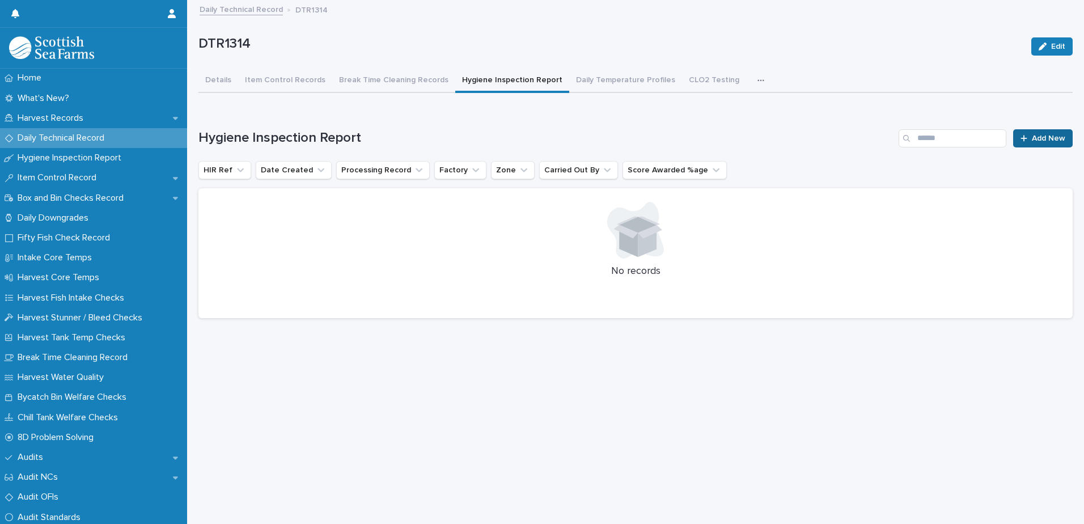
click at [1042, 140] on span "Add New" at bounding box center [1048, 138] width 33 height 8
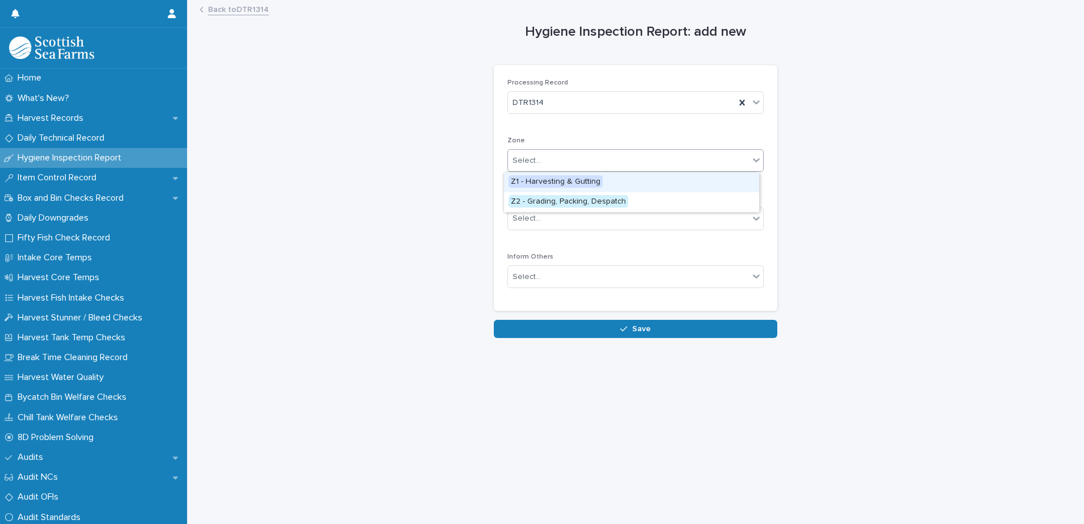
click at [599, 163] on div "Select..." at bounding box center [628, 160] width 241 height 19
click at [605, 201] on span "Z2 - Grading, Packing, Despatch" at bounding box center [569, 201] width 120 height 12
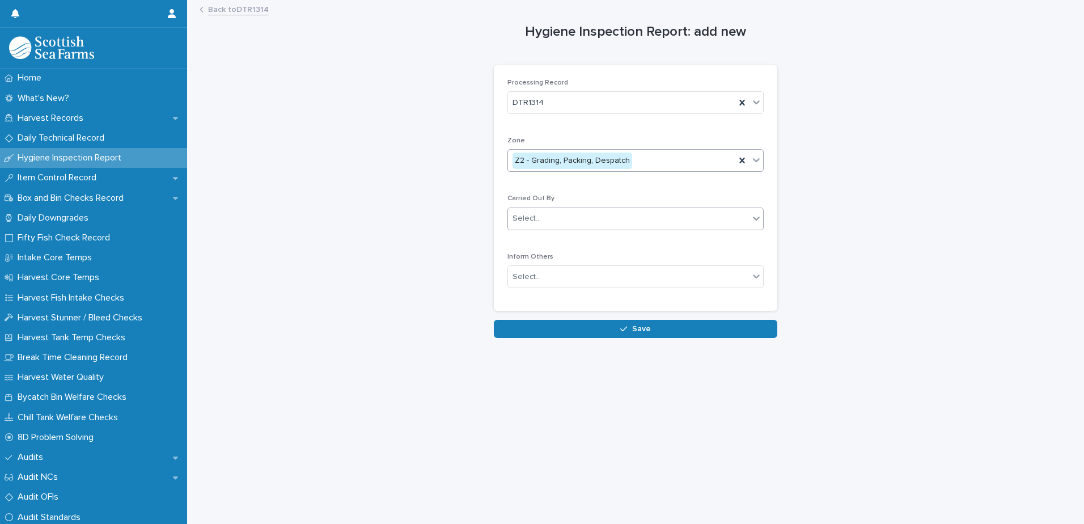
click at [629, 217] on div "Select..." at bounding box center [628, 218] width 241 height 19
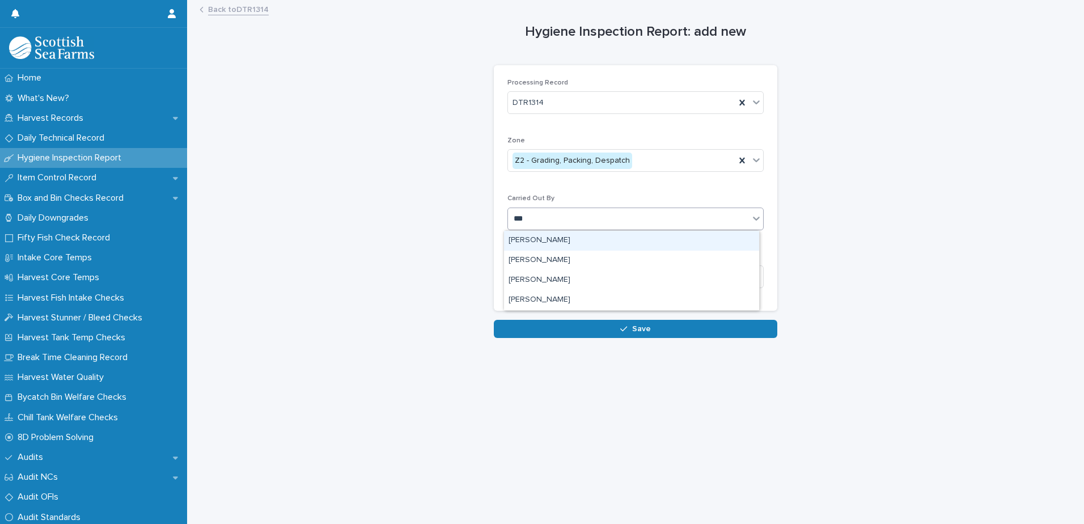
type input "****"
click at [551, 244] on div "[PERSON_NAME]" at bounding box center [631, 241] width 255 height 20
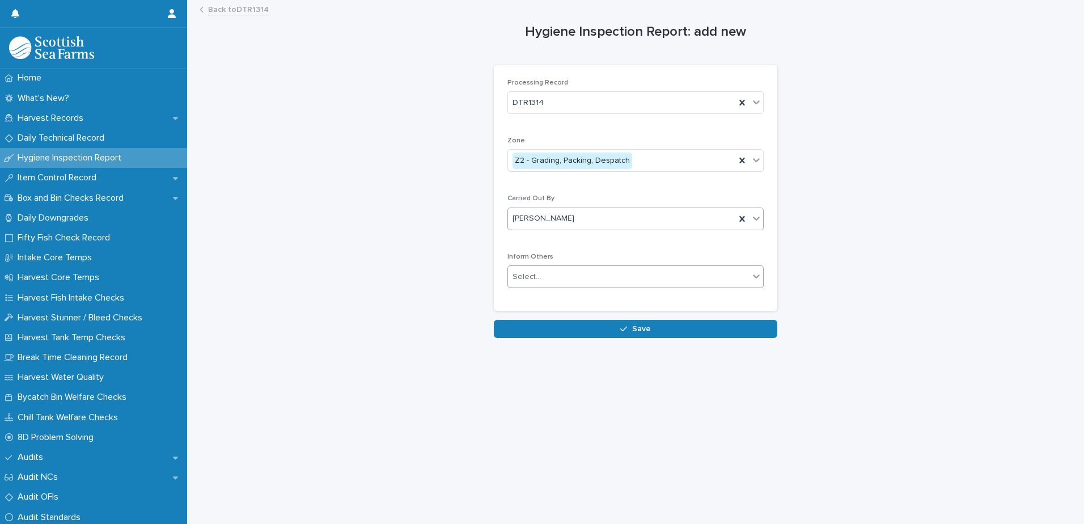
click at [589, 277] on div "Select..." at bounding box center [628, 277] width 241 height 19
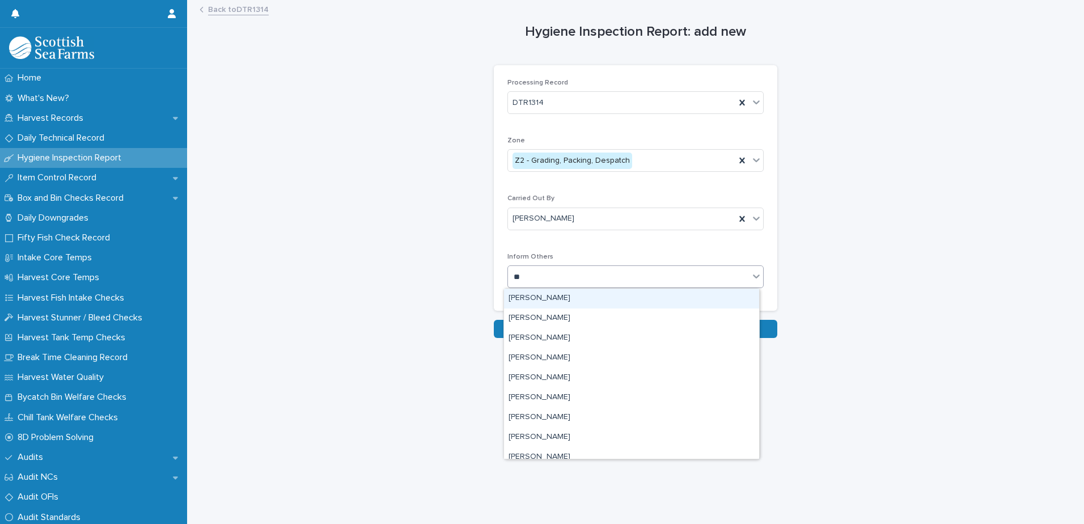
type input "***"
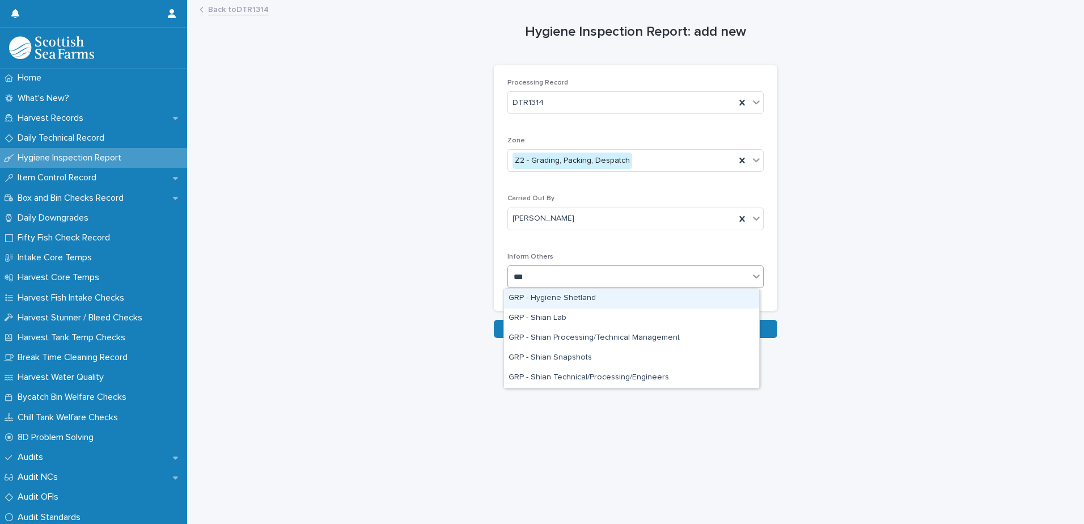
click at [582, 298] on div "GRP - Hygiene Shetland" at bounding box center [631, 299] width 255 height 20
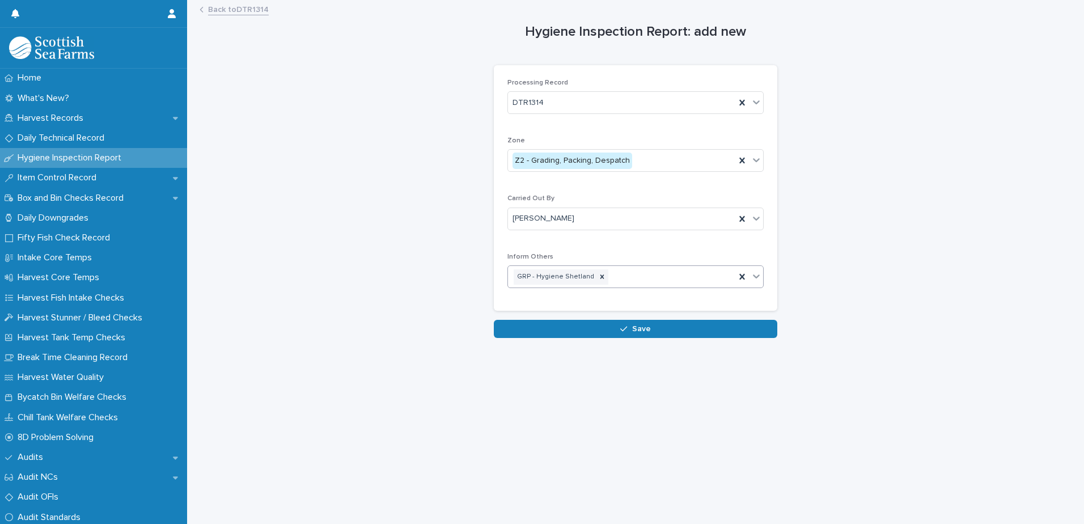
click at [625, 325] on div "button" at bounding box center [625, 329] width 11 height 8
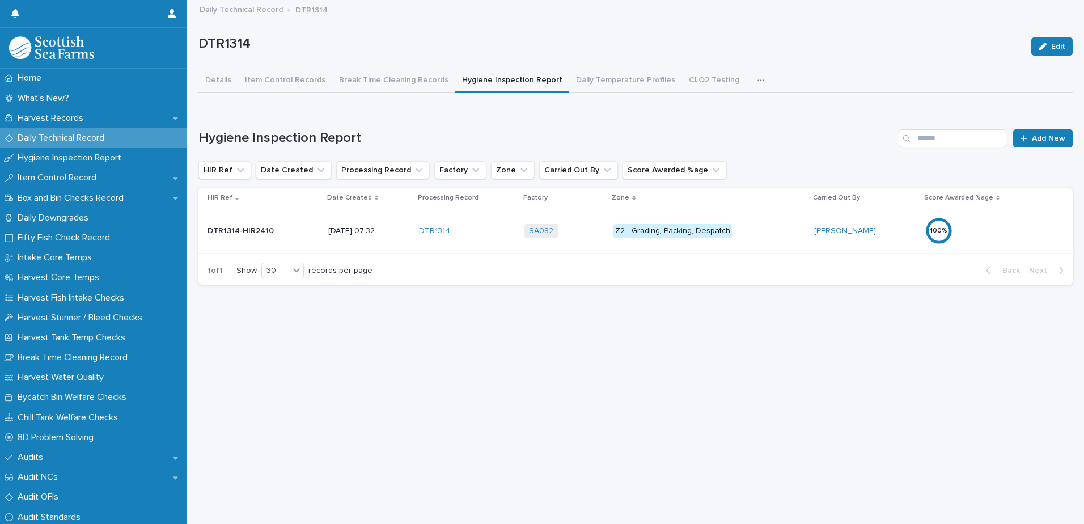
click at [979, 227] on div "100 %" at bounding box center [975, 230] width 99 height 27
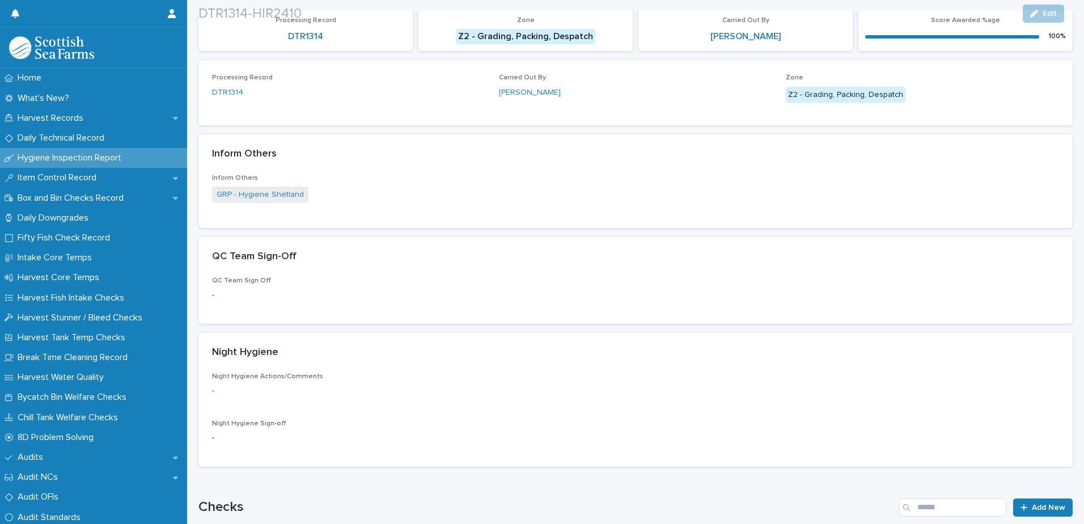
scroll to position [227, 0]
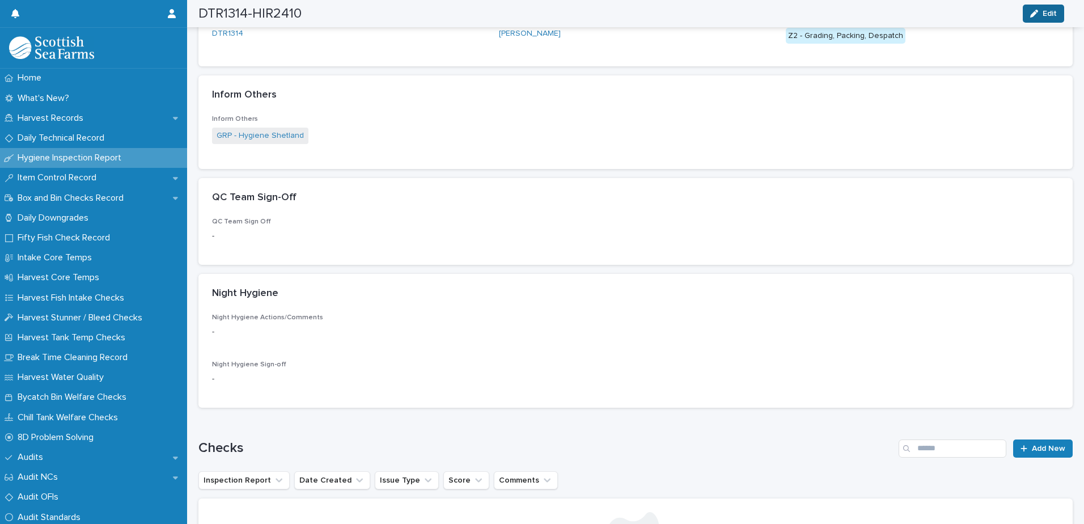
click at [1036, 17] on icon "button" at bounding box center [1035, 14] width 8 height 8
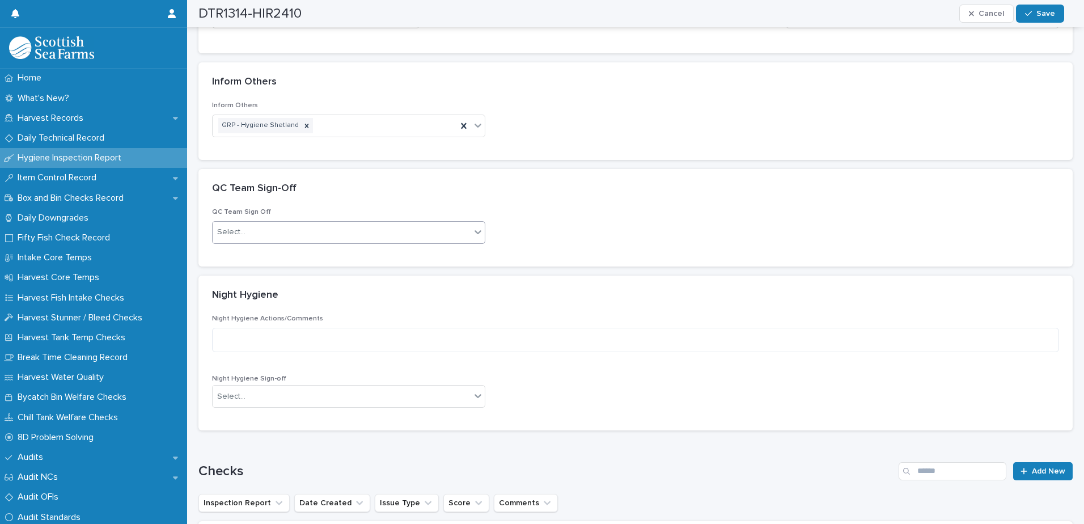
click at [296, 236] on div "Select..." at bounding box center [342, 232] width 258 height 19
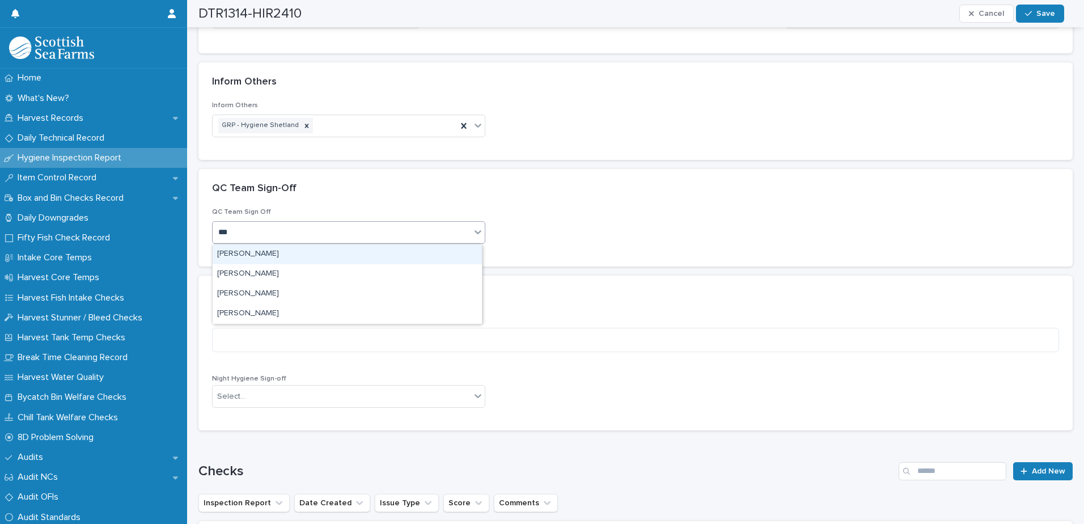
type input "****"
click at [271, 251] on div "[PERSON_NAME]" at bounding box center [347, 254] width 269 height 20
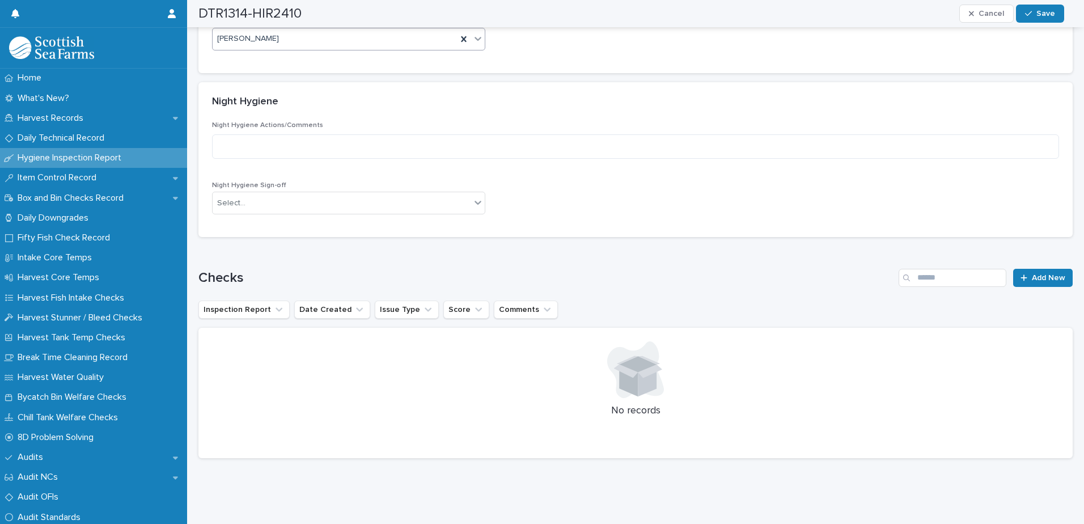
scroll to position [451, 0]
click at [1033, 275] on link "Add New" at bounding box center [1043, 278] width 60 height 18
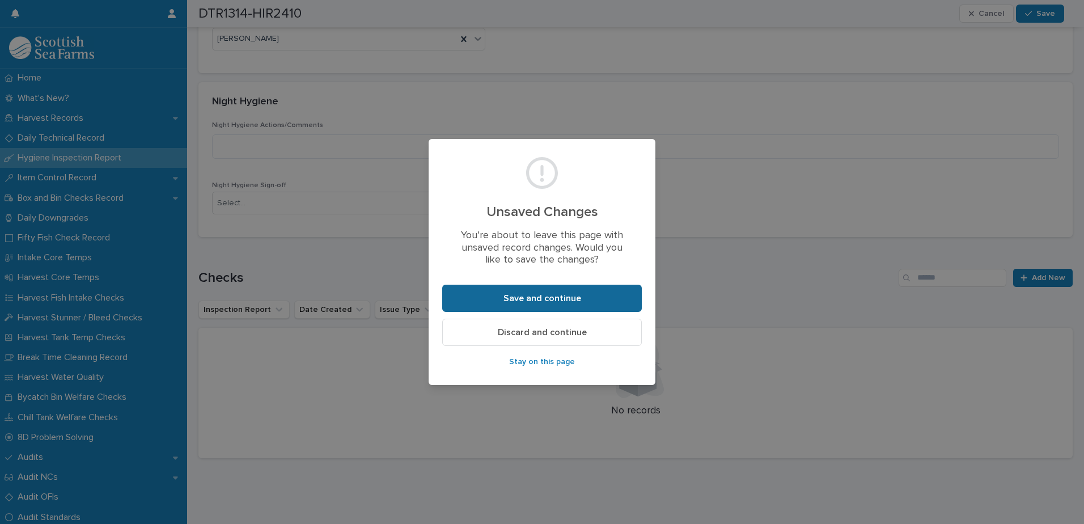
click at [540, 299] on span "Save and continue" at bounding box center [543, 298] width 78 height 9
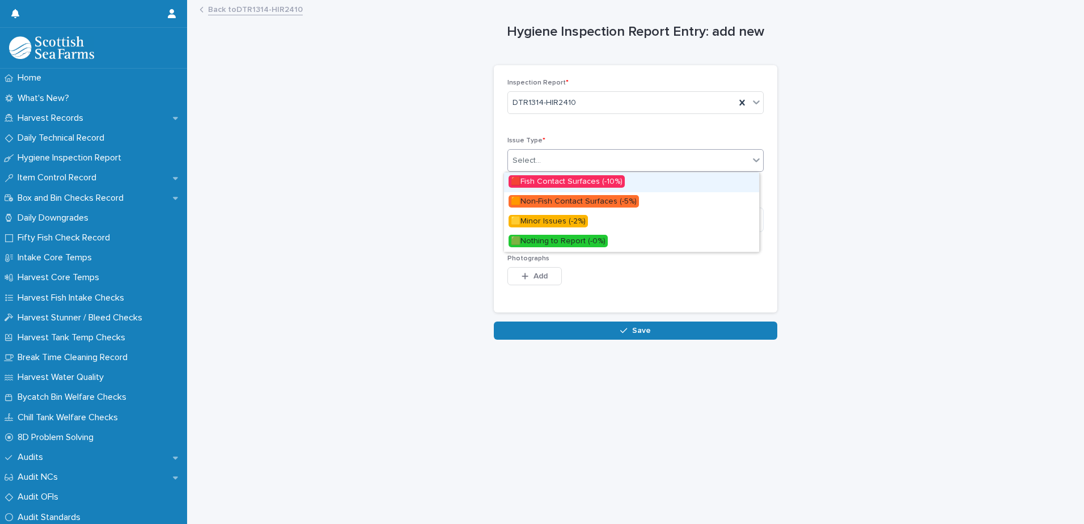
click at [587, 160] on div "Select..." at bounding box center [628, 160] width 241 height 19
click at [582, 181] on span "🟥Fish Contact Surfaces (-10%)" at bounding box center [567, 181] width 116 height 12
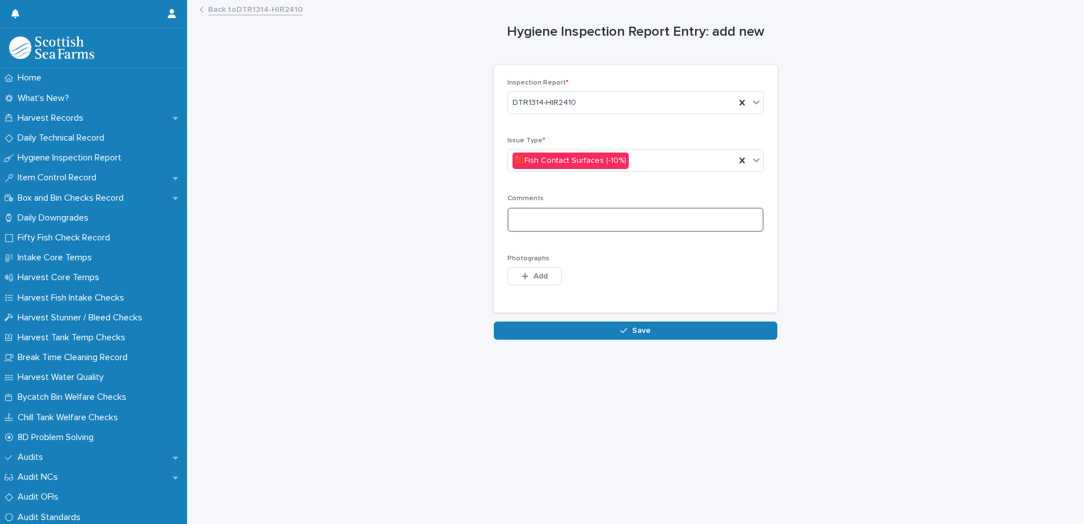
click at [622, 218] on textarea at bounding box center [636, 220] width 256 height 24
type textarea "********"
click at [541, 276] on span "Add" at bounding box center [541, 276] width 14 height 8
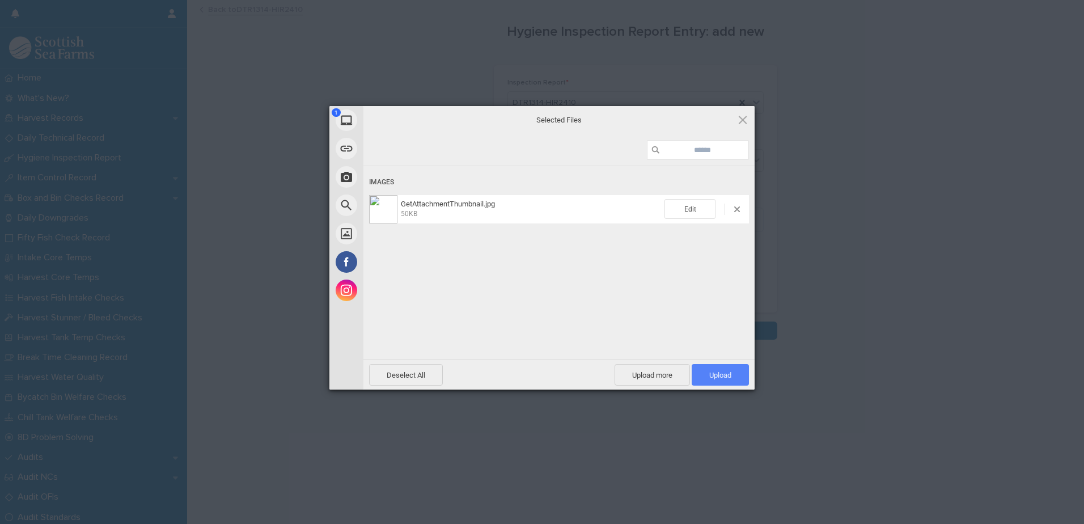
click at [717, 374] on span "Upload 1" at bounding box center [721, 375] width 22 height 9
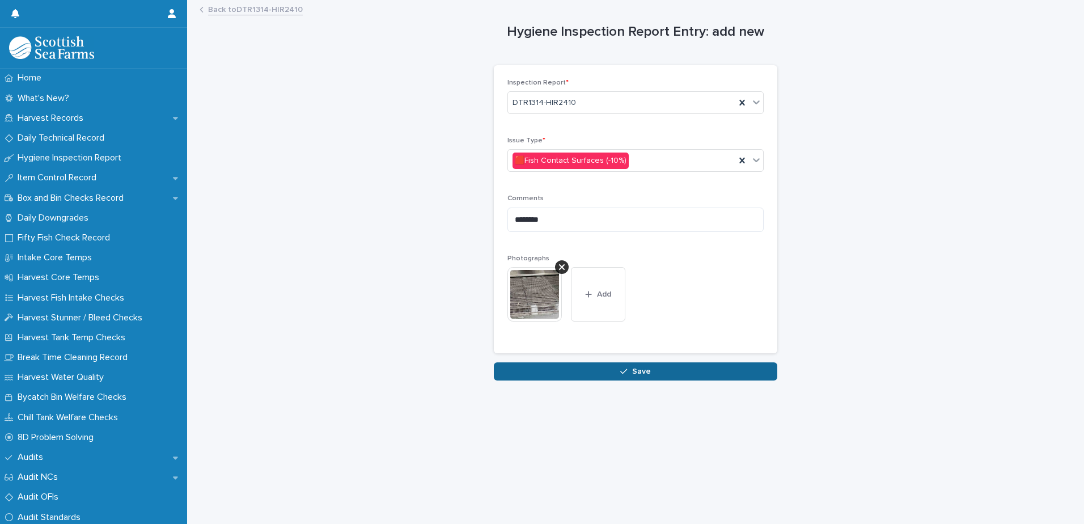
click at [634, 374] on span "Save" at bounding box center [641, 372] width 19 height 8
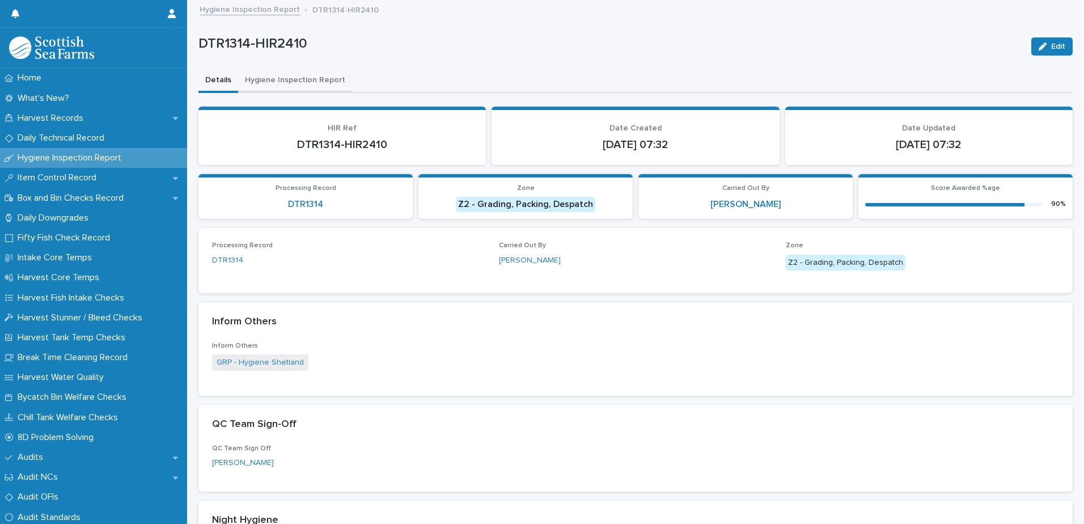
click at [292, 79] on button "Hygiene Inspection Report" at bounding box center [295, 81] width 114 height 24
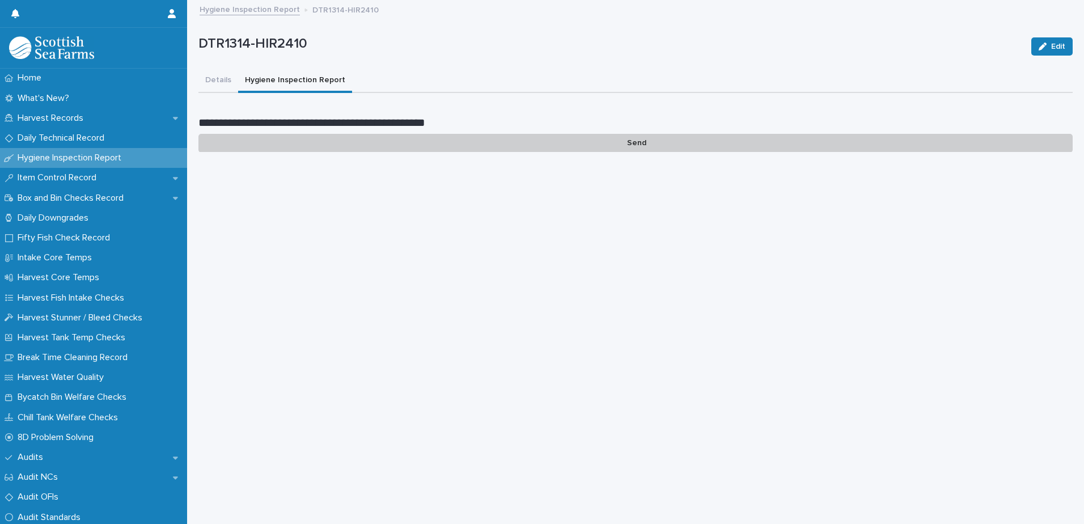
click at [632, 145] on p "Send" at bounding box center [636, 143] width 875 height 19
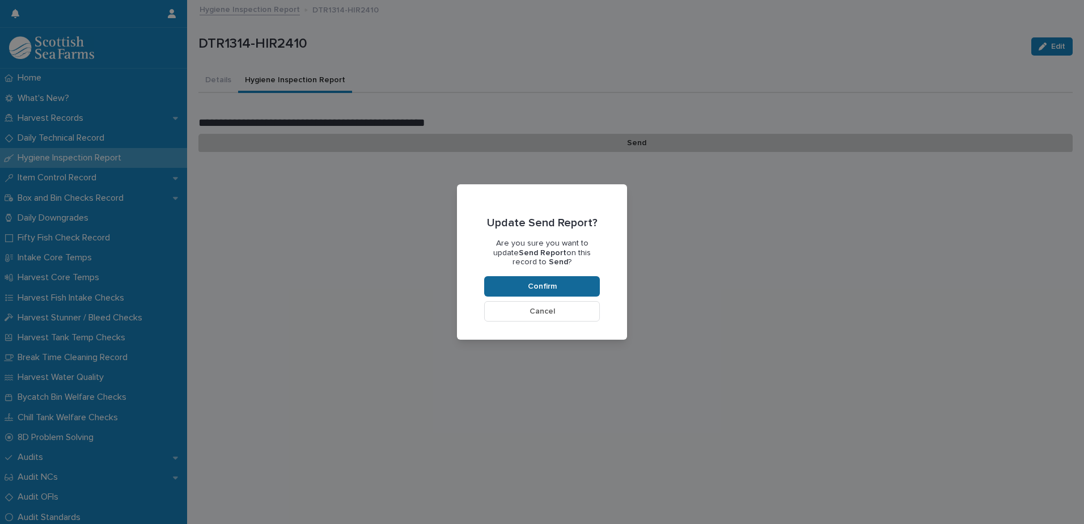
click at [574, 289] on button "Confirm" at bounding box center [542, 286] width 116 height 20
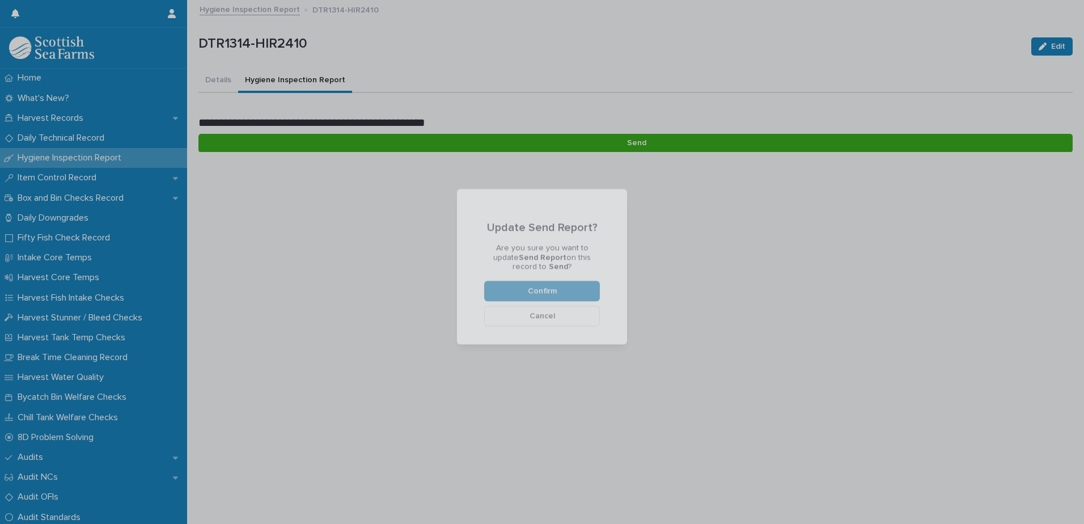
scroll to position [95, 0]
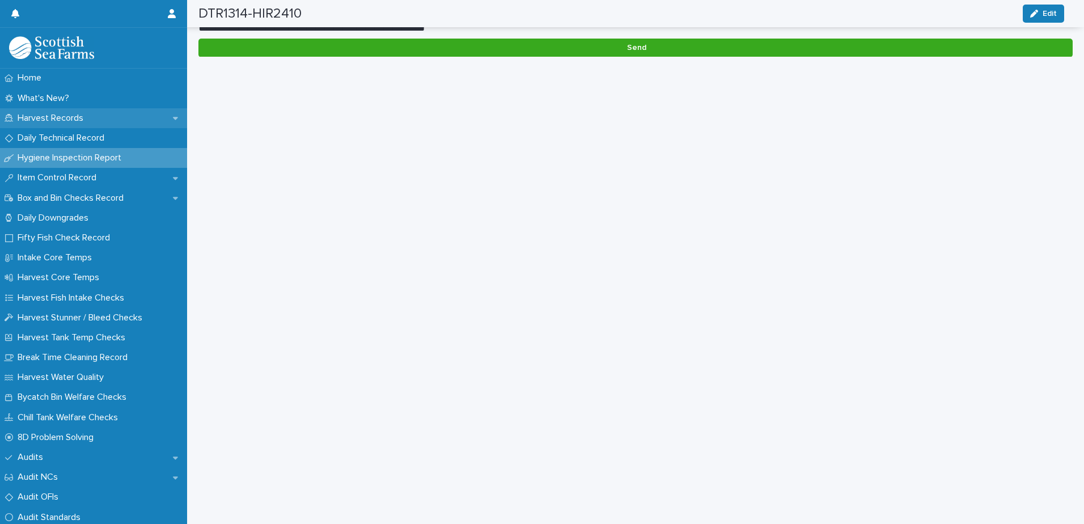
click at [50, 120] on p "Harvest Records" at bounding box center [52, 118] width 79 height 11
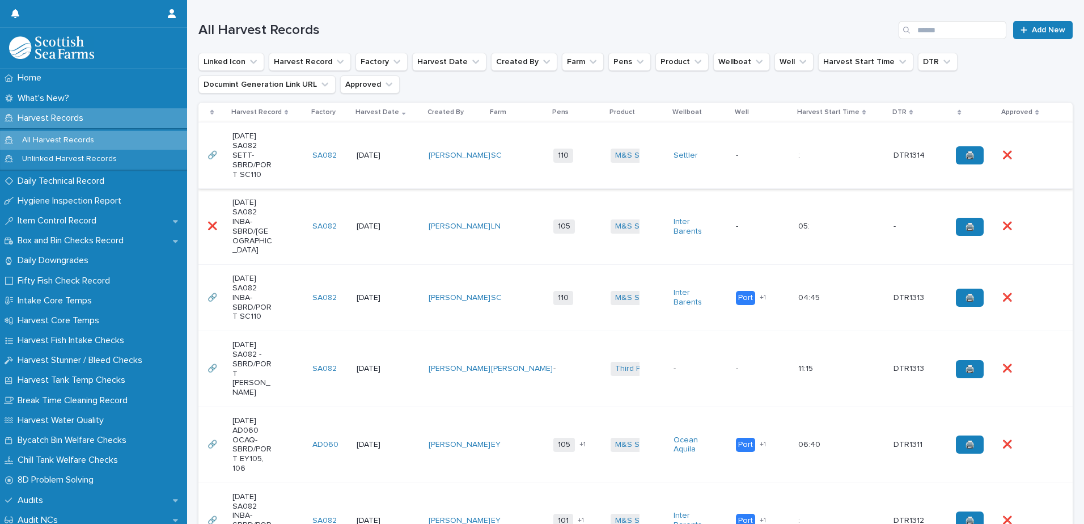
scroll to position [119, 0]
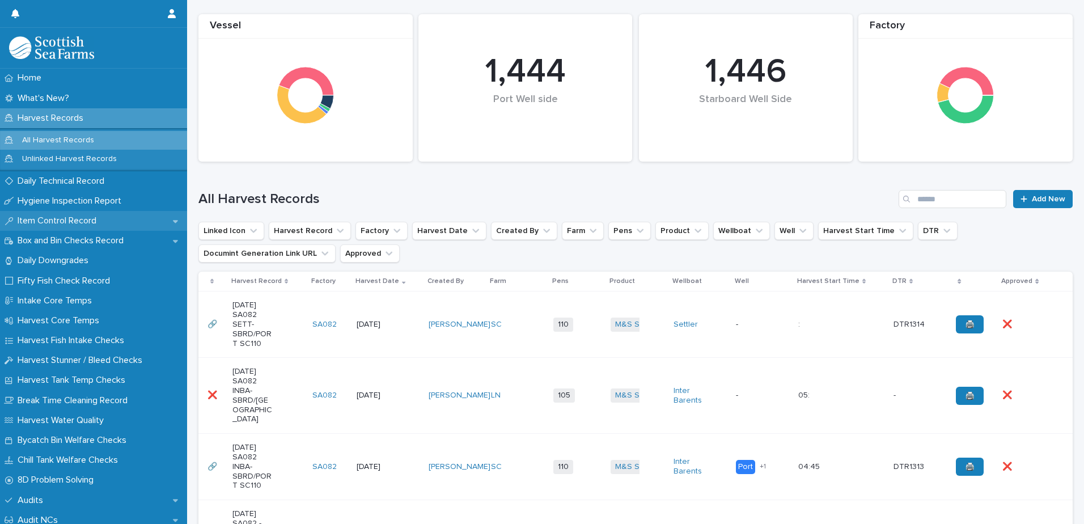
click at [63, 223] on p "Item Control Record" at bounding box center [59, 221] width 92 height 11
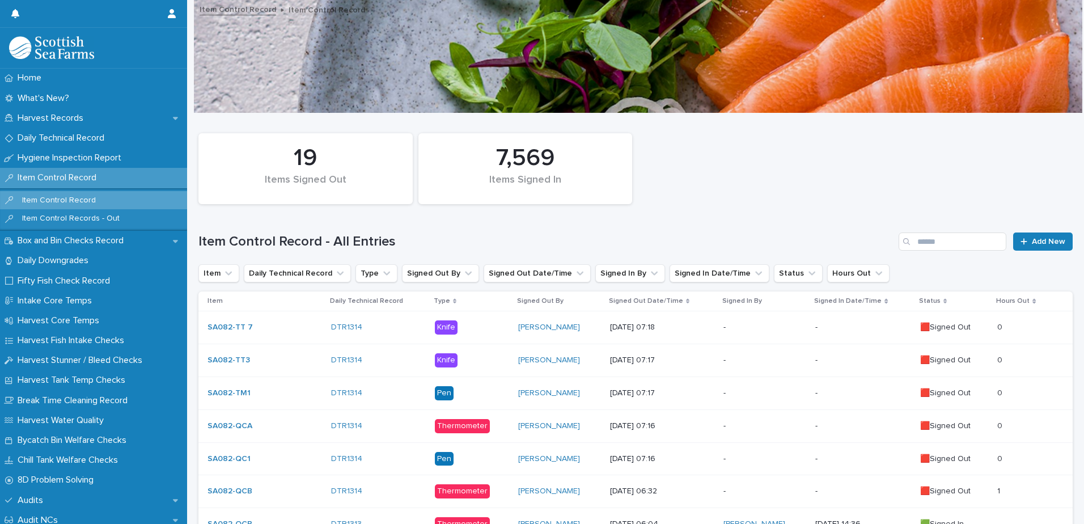
click at [740, 329] on p "-" at bounding box center [765, 328] width 83 height 10
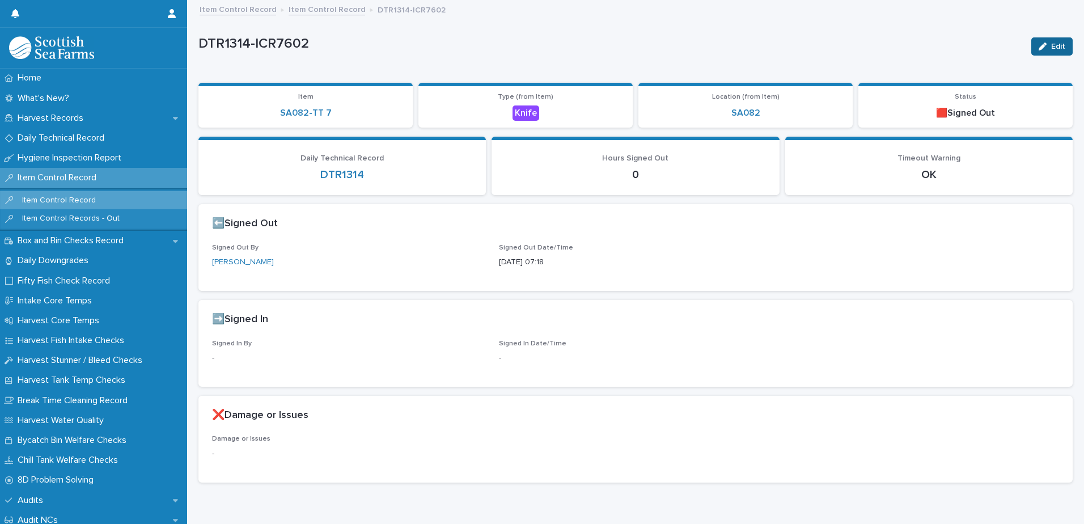
click at [1040, 48] on div "button" at bounding box center [1045, 47] width 12 height 8
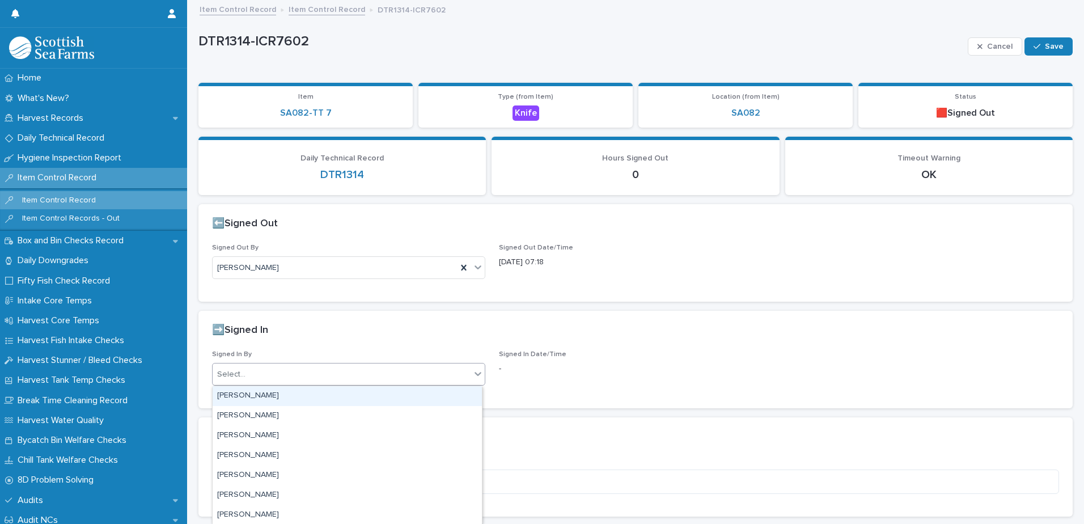
click at [297, 379] on div "Select..." at bounding box center [342, 374] width 258 height 19
type input "****"
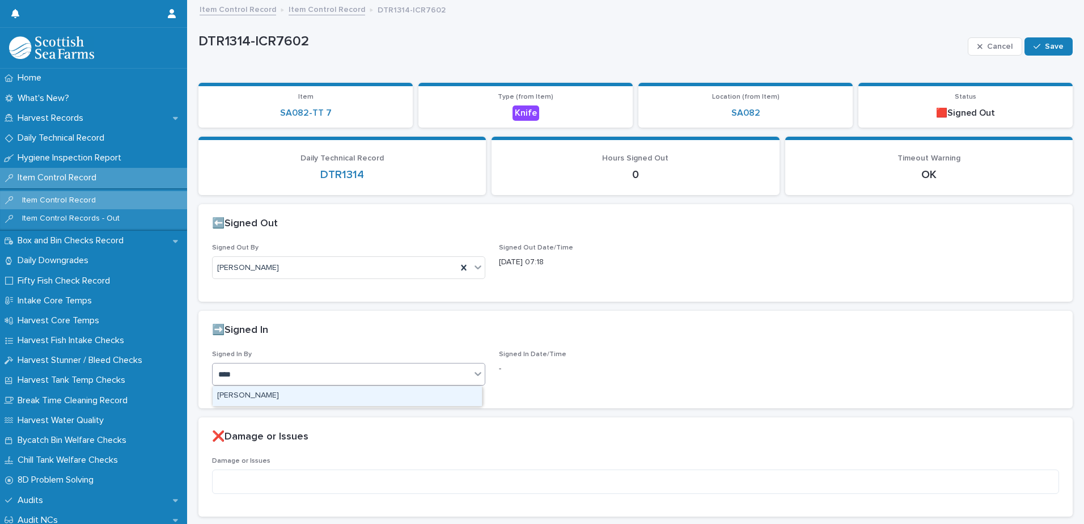
click at [289, 395] on div "[PERSON_NAME]" at bounding box center [347, 396] width 269 height 20
click at [1045, 43] on span "Save" at bounding box center [1054, 47] width 19 height 8
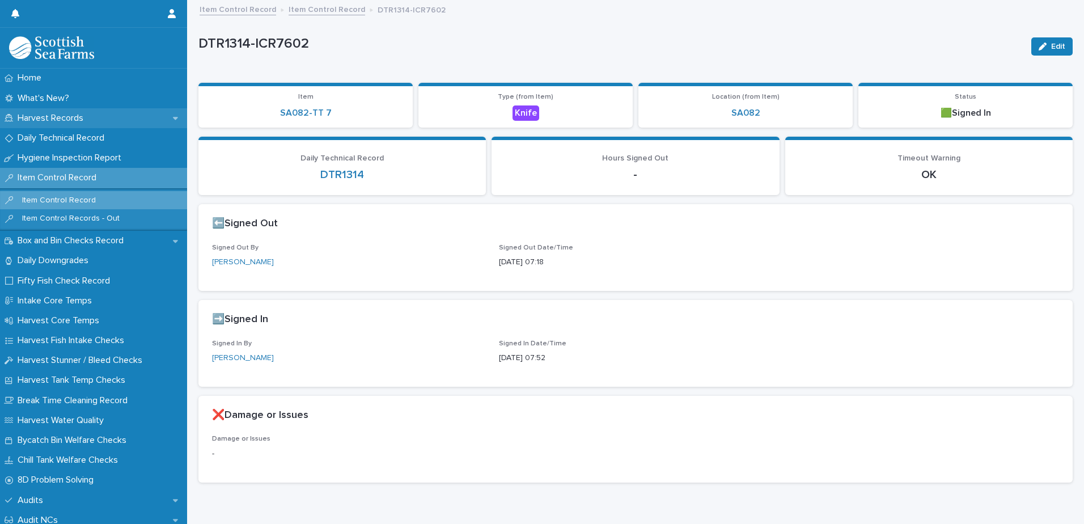
click at [60, 121] on p "Harvest Records" at bounding box center [52, 118] width 79 height 11
